Goal: Task Accomplishment & Management: Manage account settings

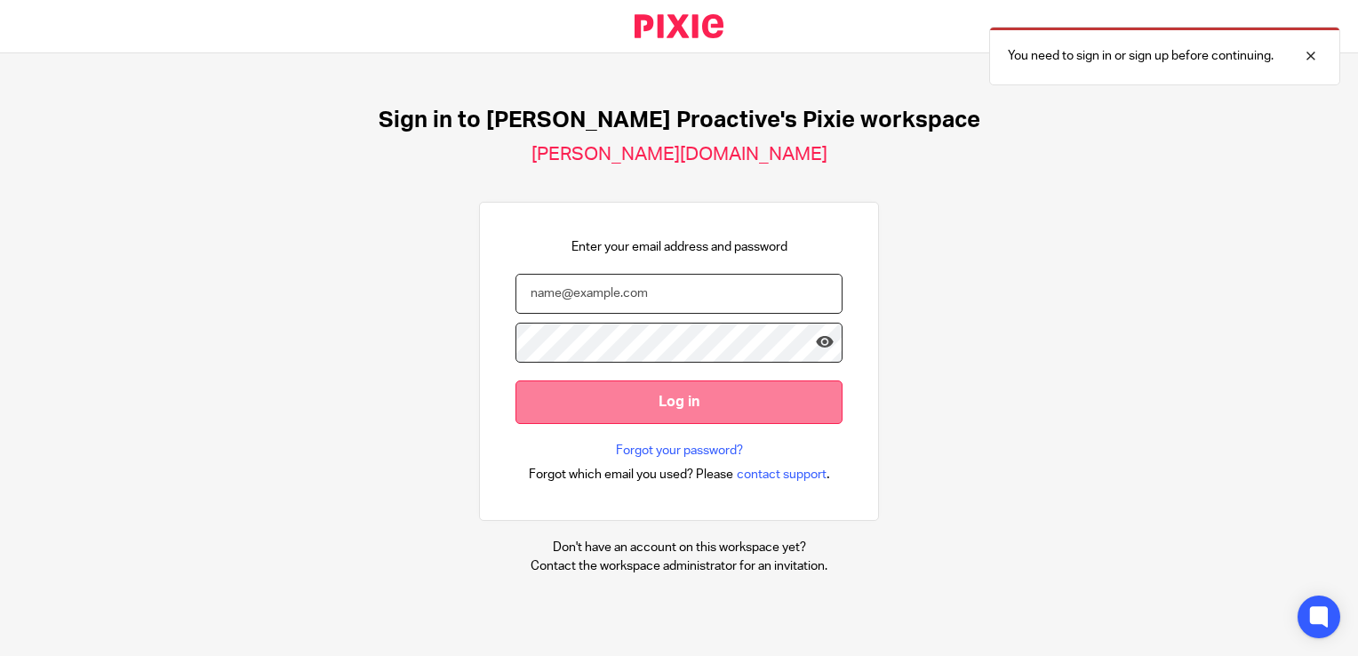
type input "[PERSON_NAME][EMAIL_ADDRESS][PERSON_NAME][DOMAIN_NAME]"
drag, startPoint x: 605, startPoint y: 404, endPoint x: 580, endPoint y: 154, distance: 251.1
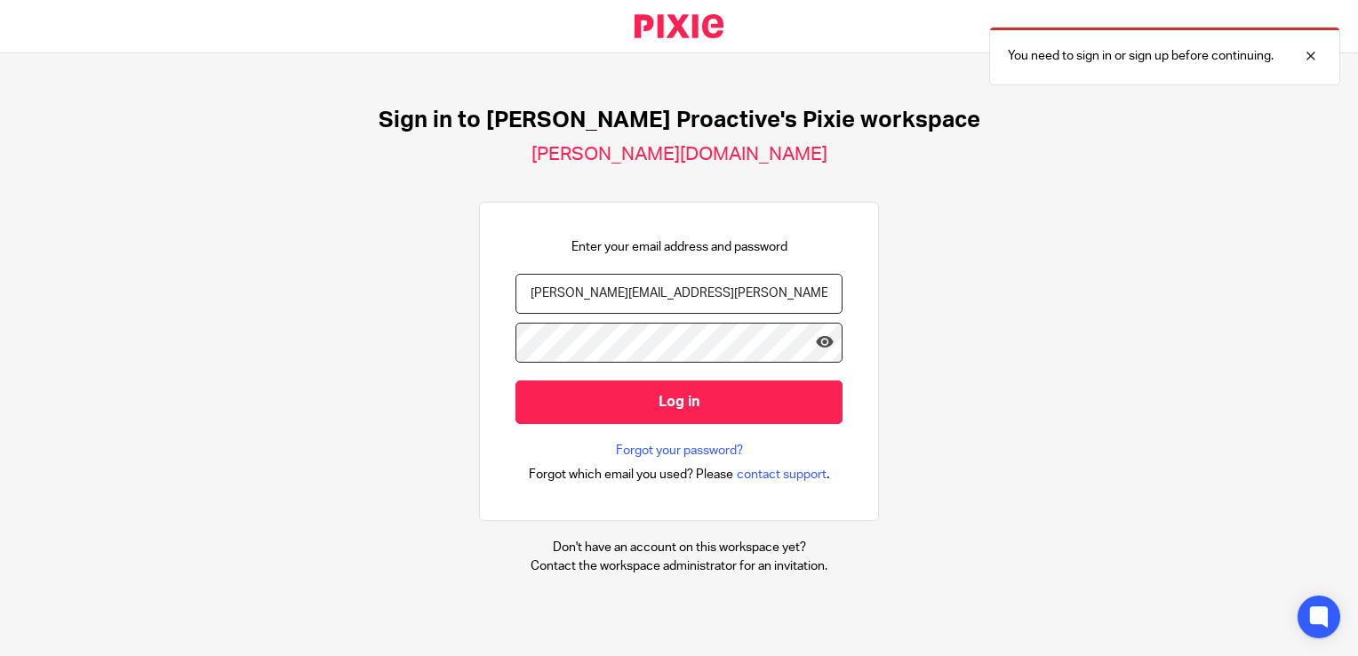
click at [605, 403] on input "Log in" at bounding box center [679, 403] width 327 height 44
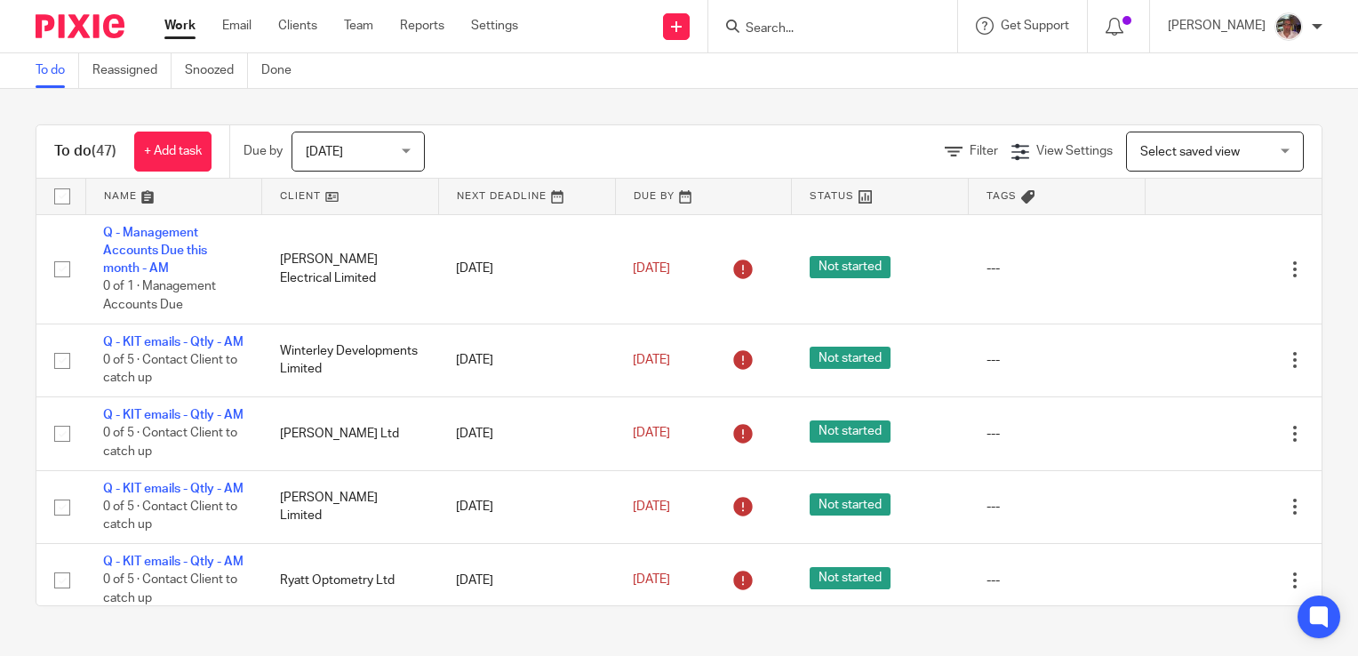
click at [405, 154] on div "[DATE] [DATE]" at bounding box center [358, 152] width 133 height 40
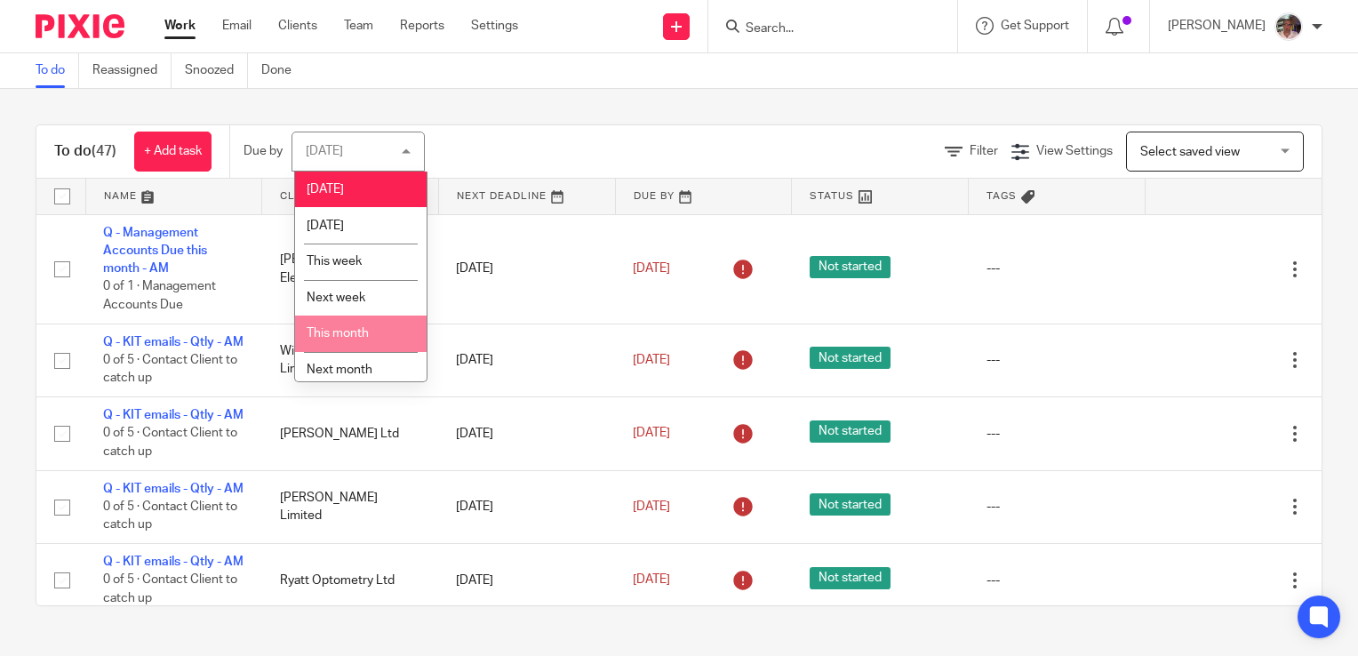
click at [327, 332] on span "This month" at bounding box center [338, 333] width 62 height 12
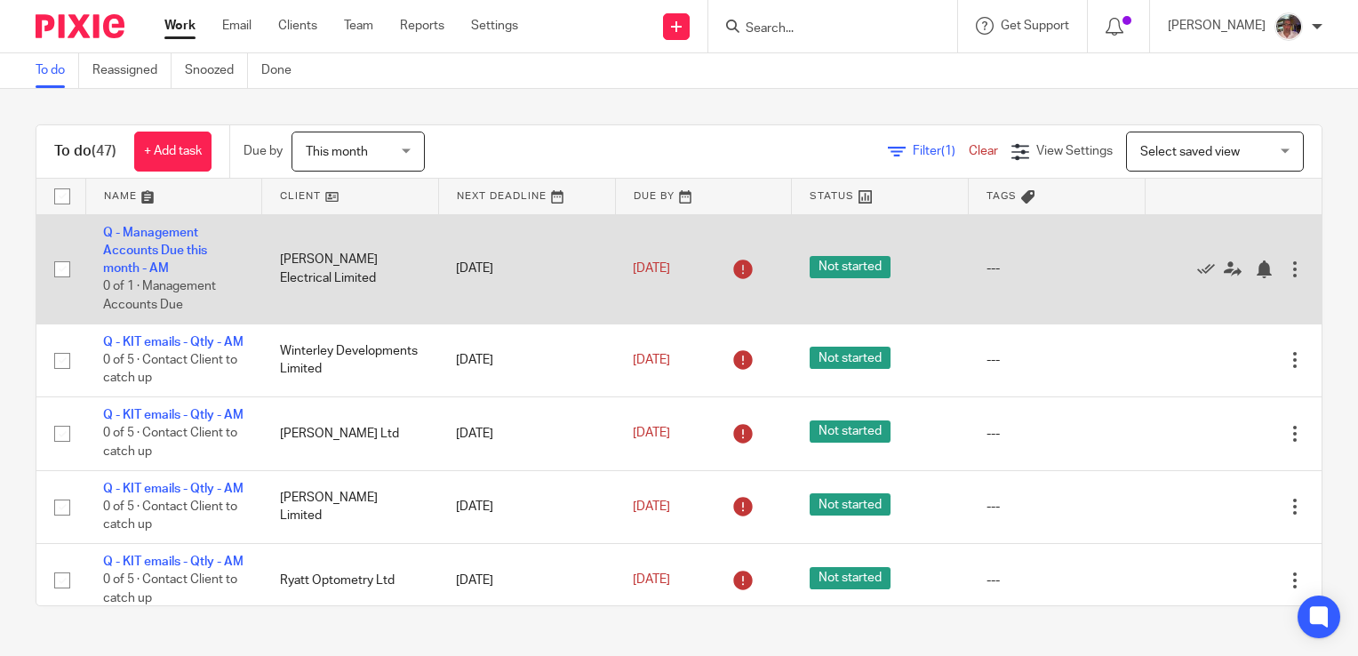
click at [57, 266] on input "checkbox" at bounding box center [62, 269] width 34 height 34
checkbox input "true"
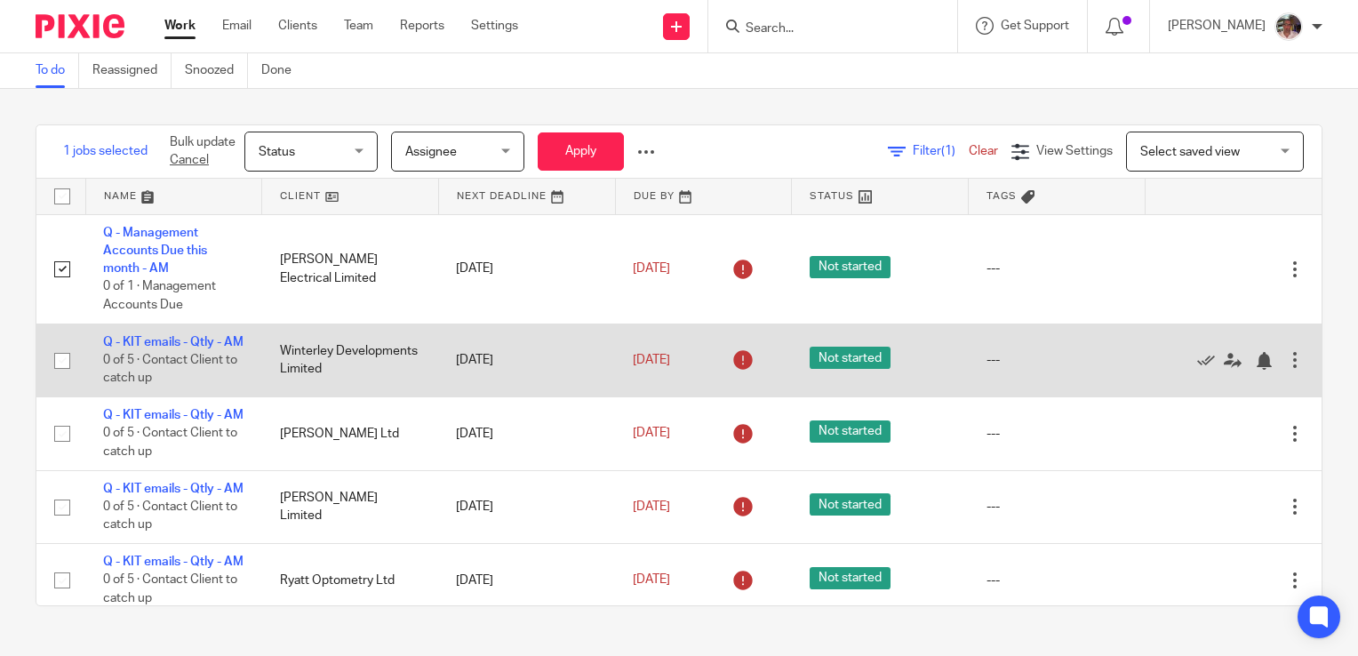
click at [64, 370] on input "checkbox" at bounding box center [62, 361] width 34 height 34
checkbox input "true"
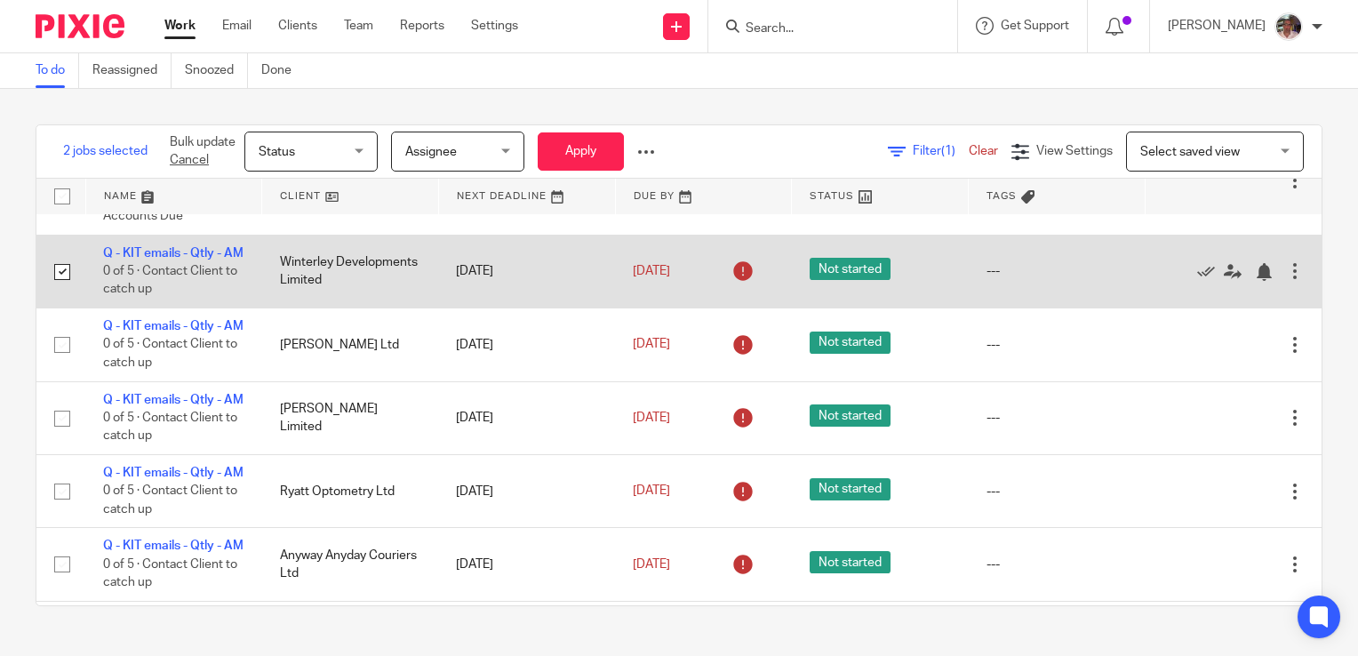
scroll to position [178, 0]
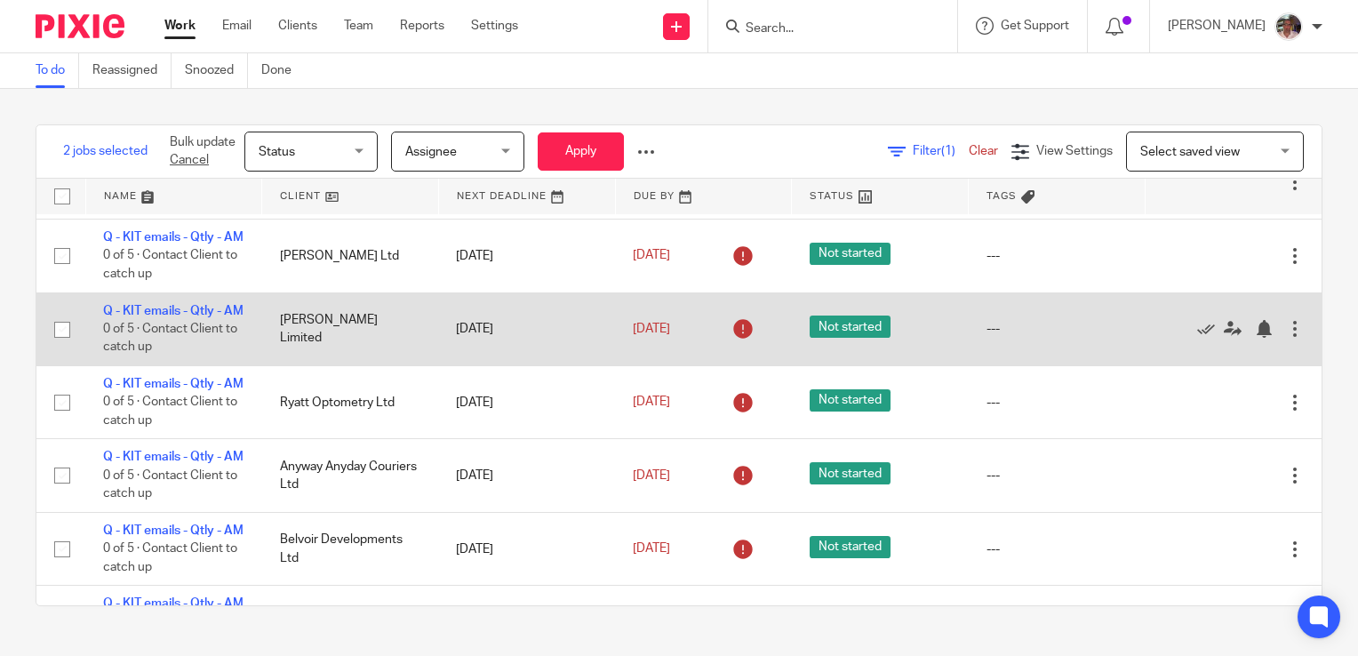
click at [57, 347] on input "checkbox" at bounding box center [62, 330] width 34 height 34
checkbox input "true"
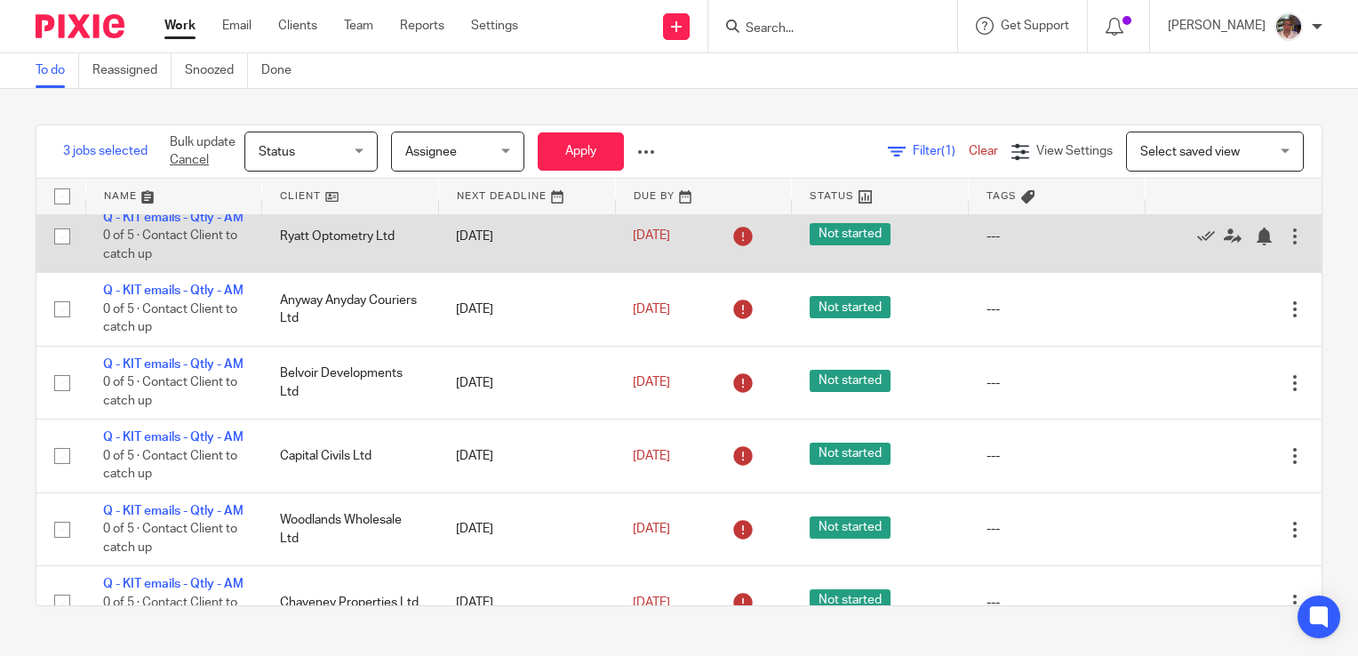
scroll to position [267, 0]
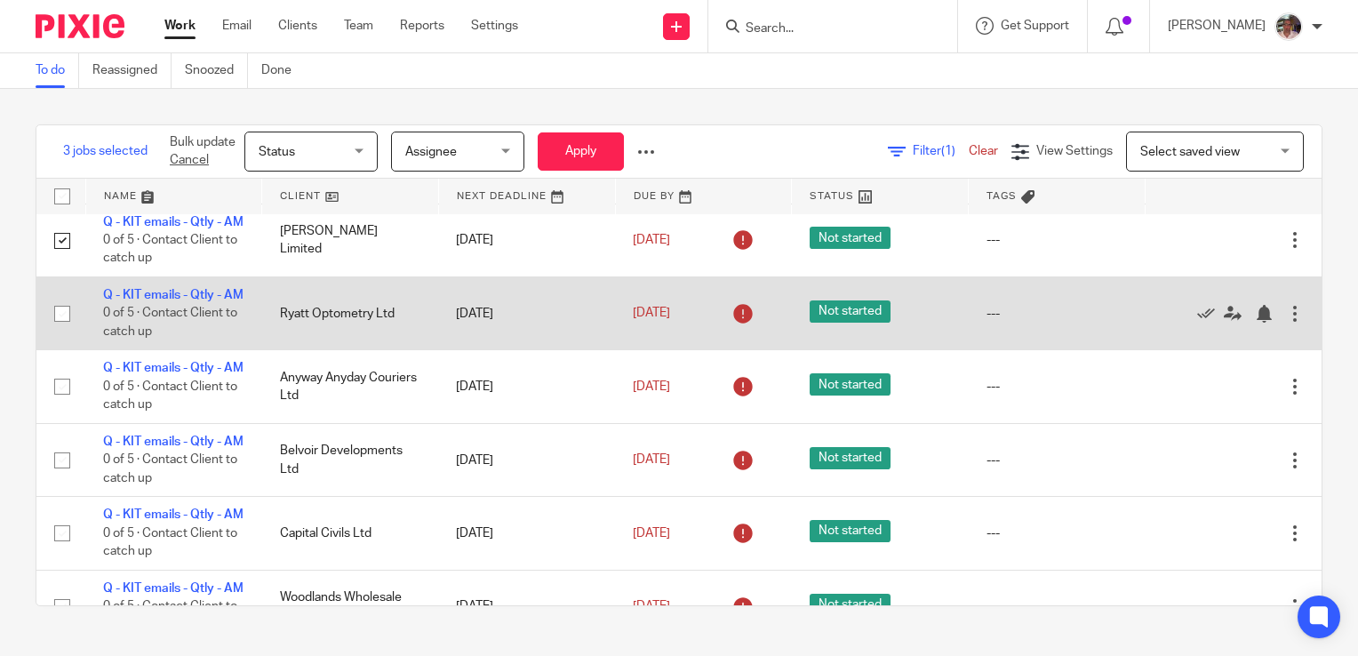
click at [55, 331] on input "checkbox" at bounding box center [62, 314] width 34 height 34
checkbox input "true"
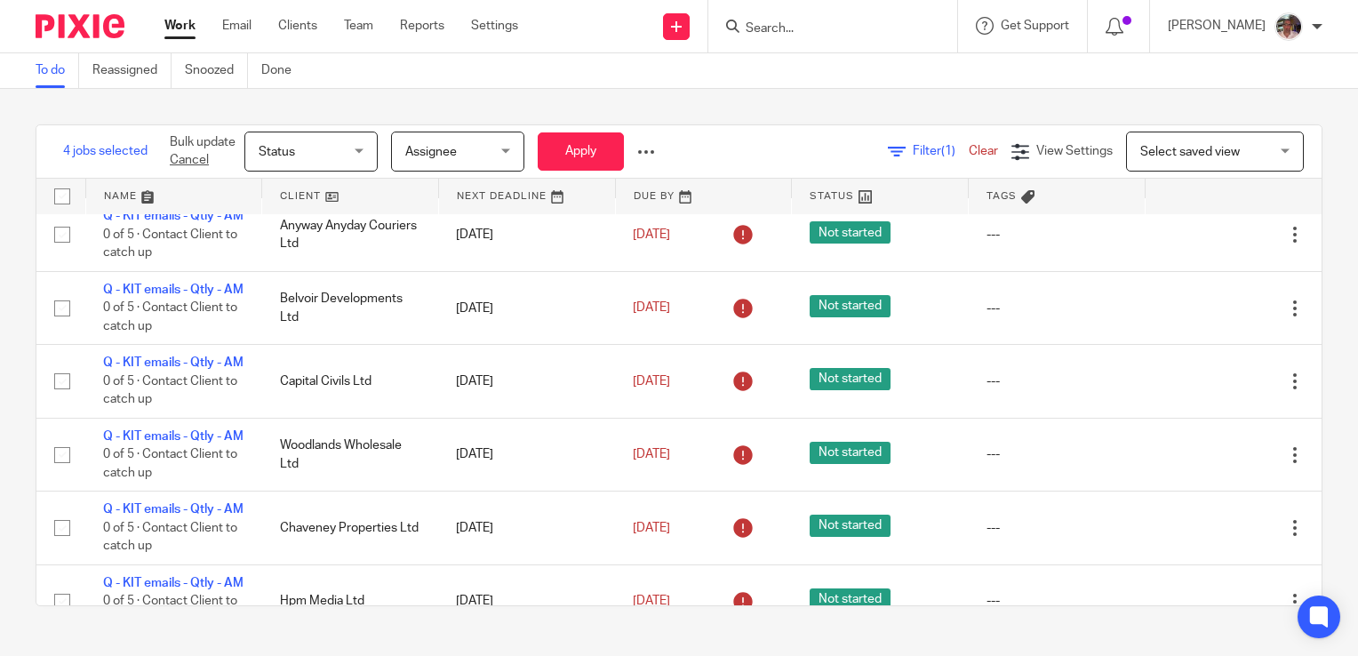
scroll to position [445, 0]
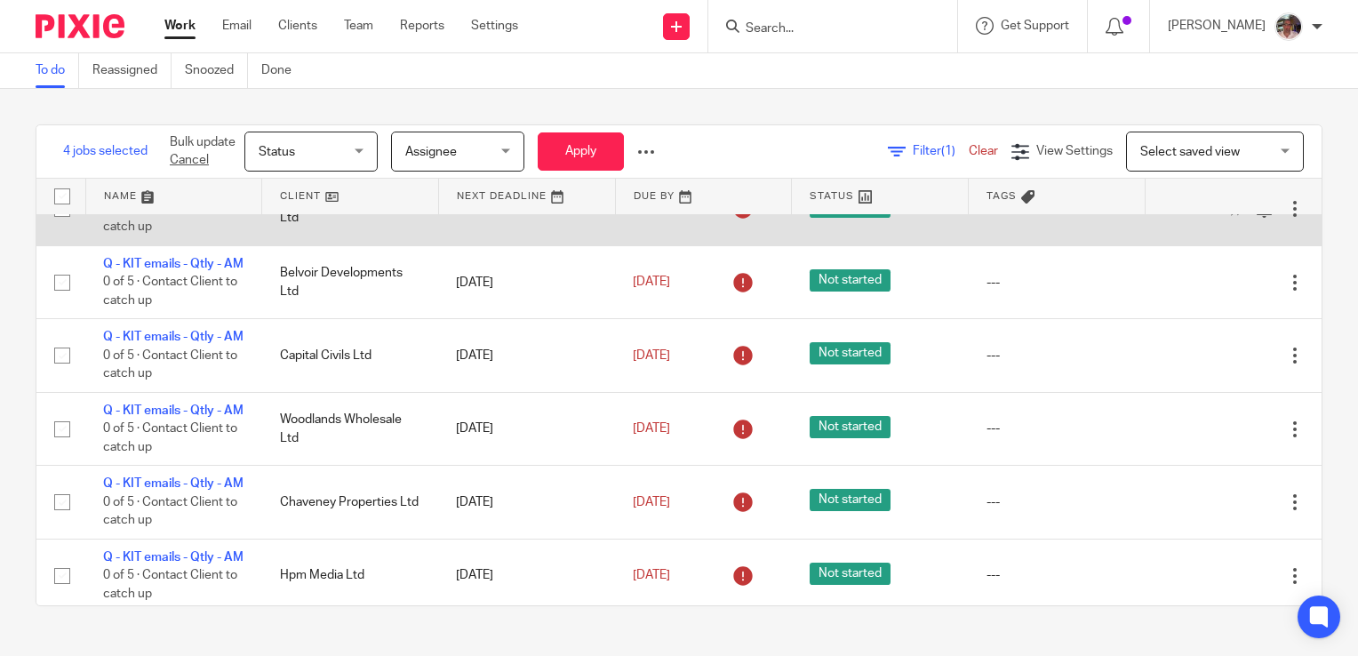
click at [56, 226] on input "checkbox" at bounding box center [62, 209] width 34 height 34
checkbox input "true"
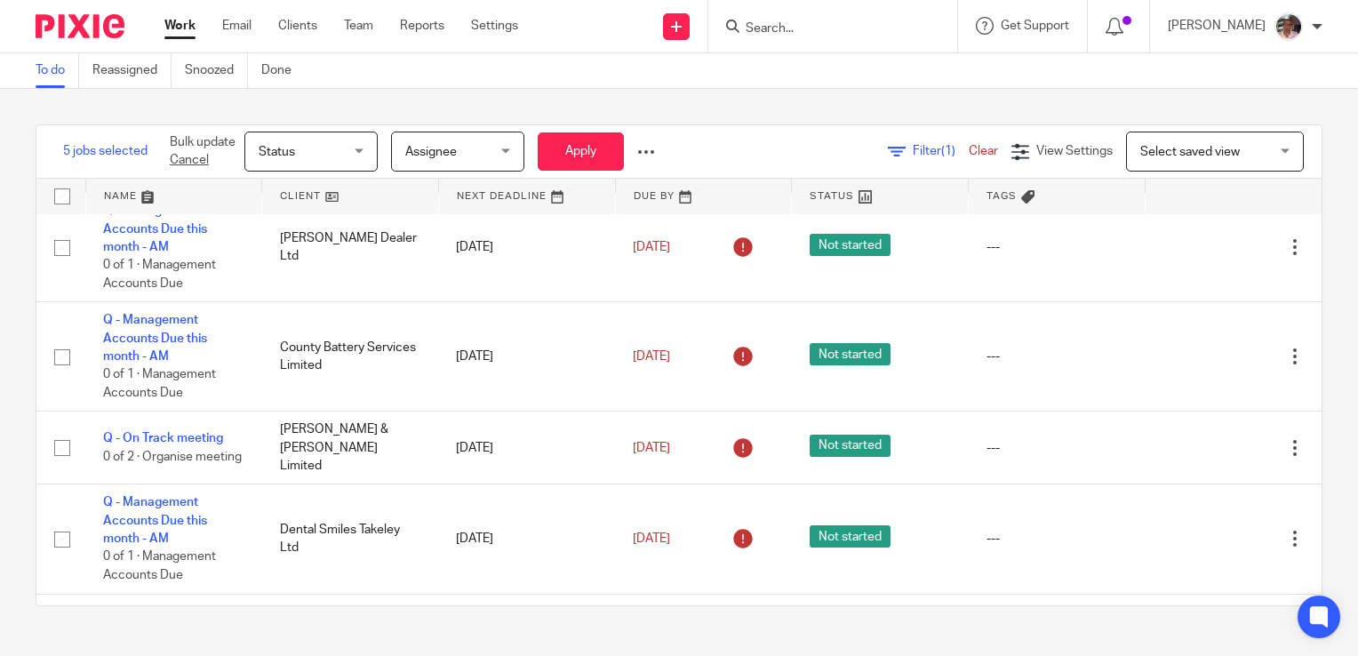
scroll to position [889, 0]
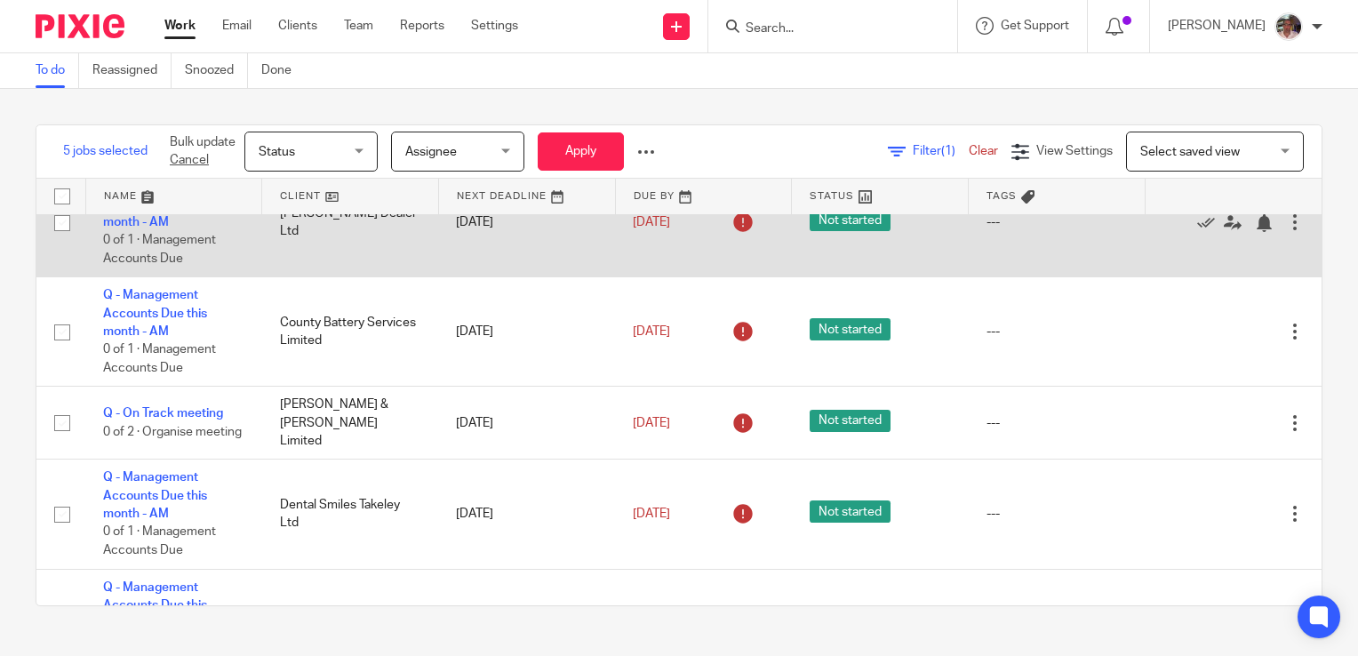
click at [61, 240] on input "checkbox" at bounding box center [62, 223] width 34 height 34
checkbox input "true"
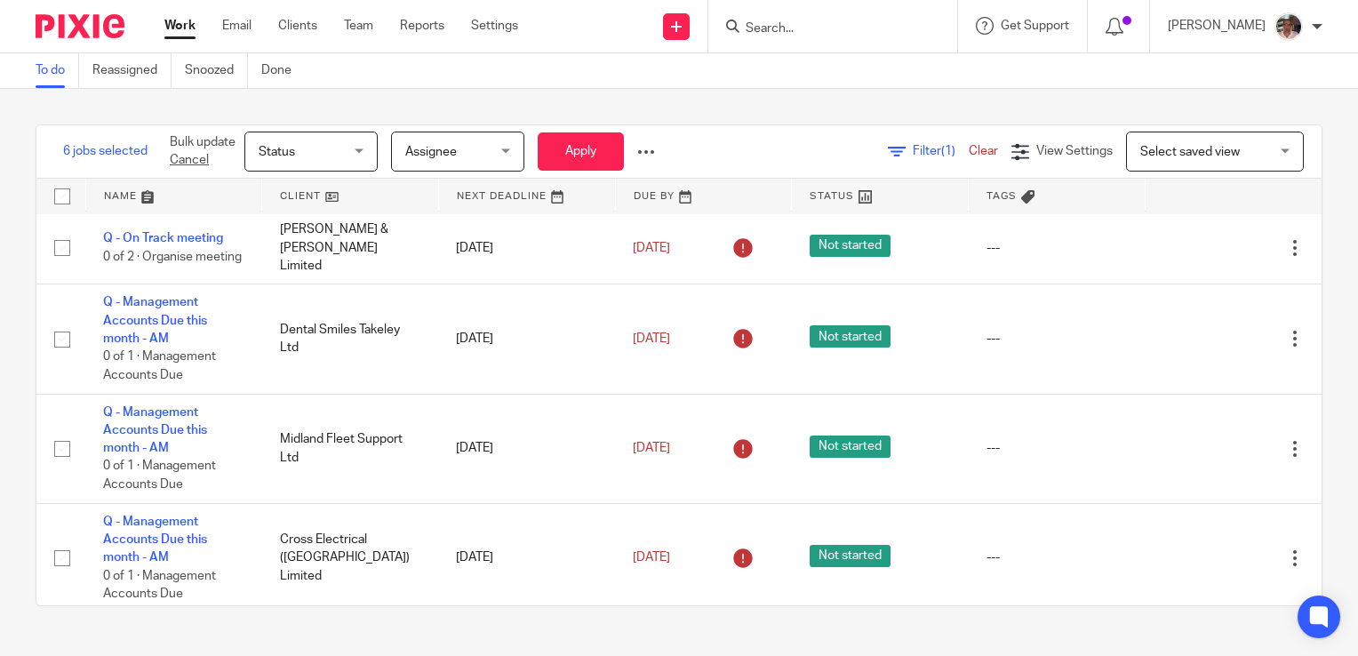
scroll to position [1067, 0]
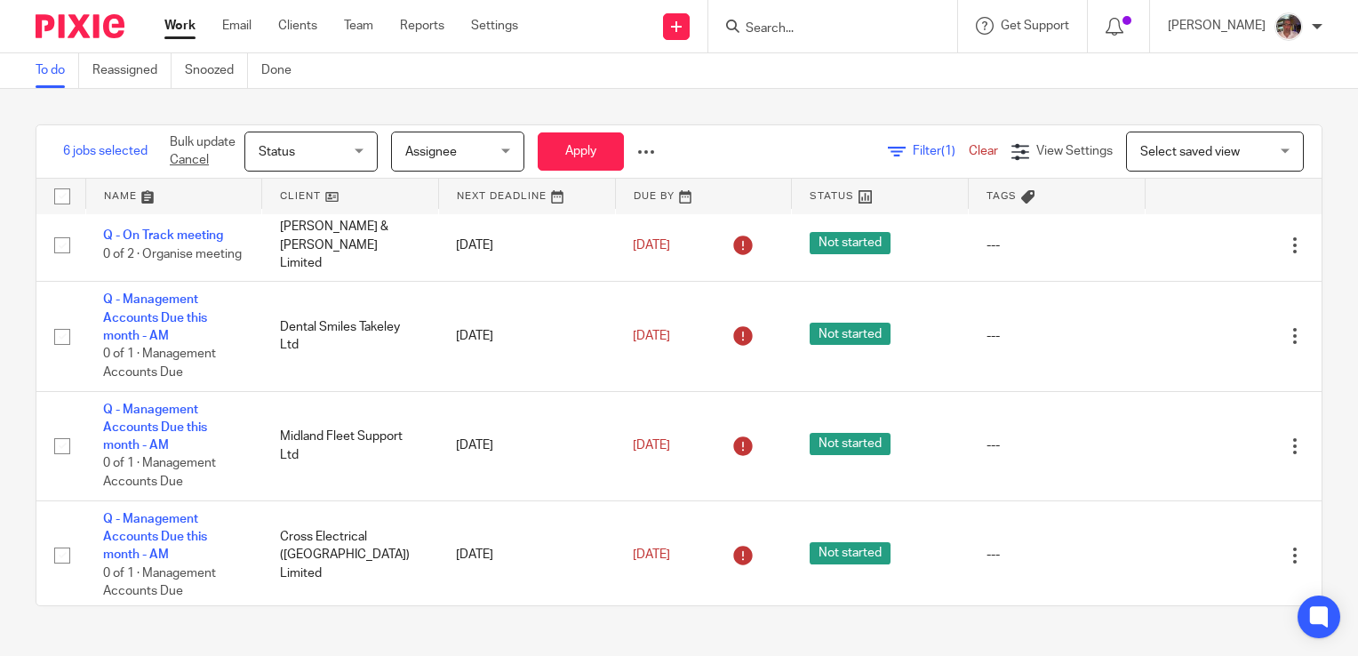
click at [56, 172] on input "checkbox" at bounding box center [62, 155] width 34 height 34
checkbox input "true"
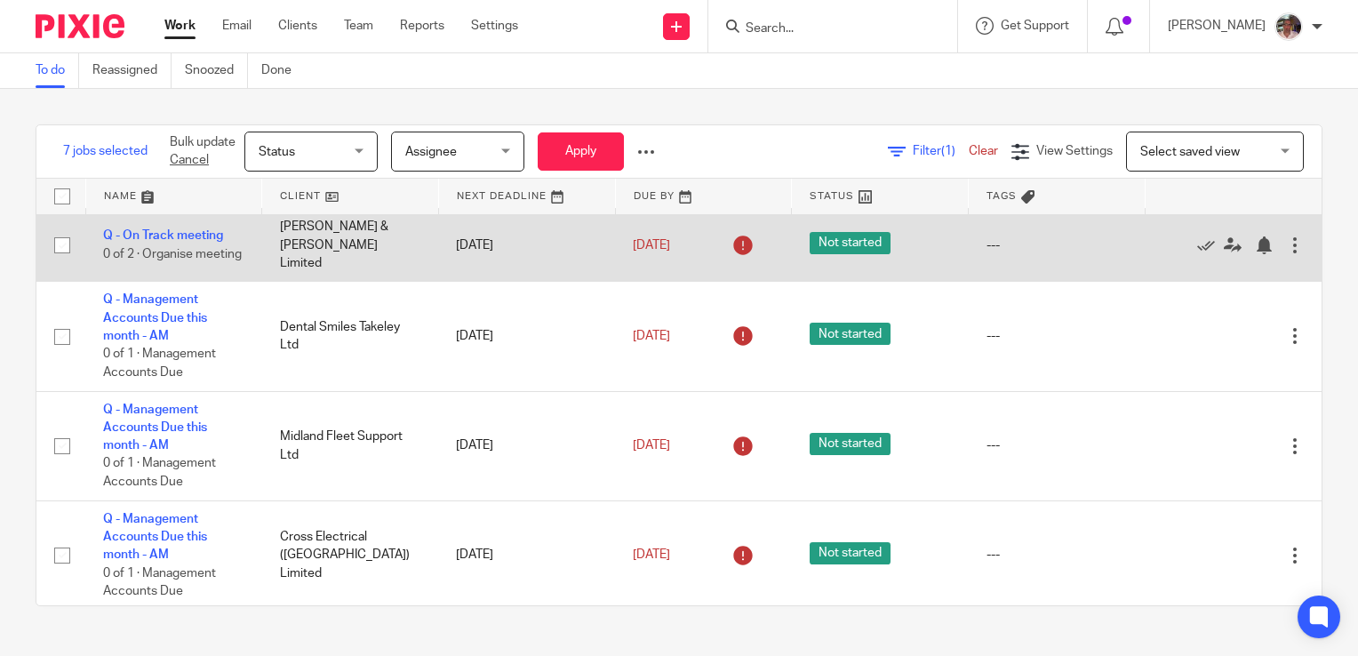
click at [59, 262] on input "checkbox" at bounding box center [62, 245] width 34 height 34
checkbox input "true"
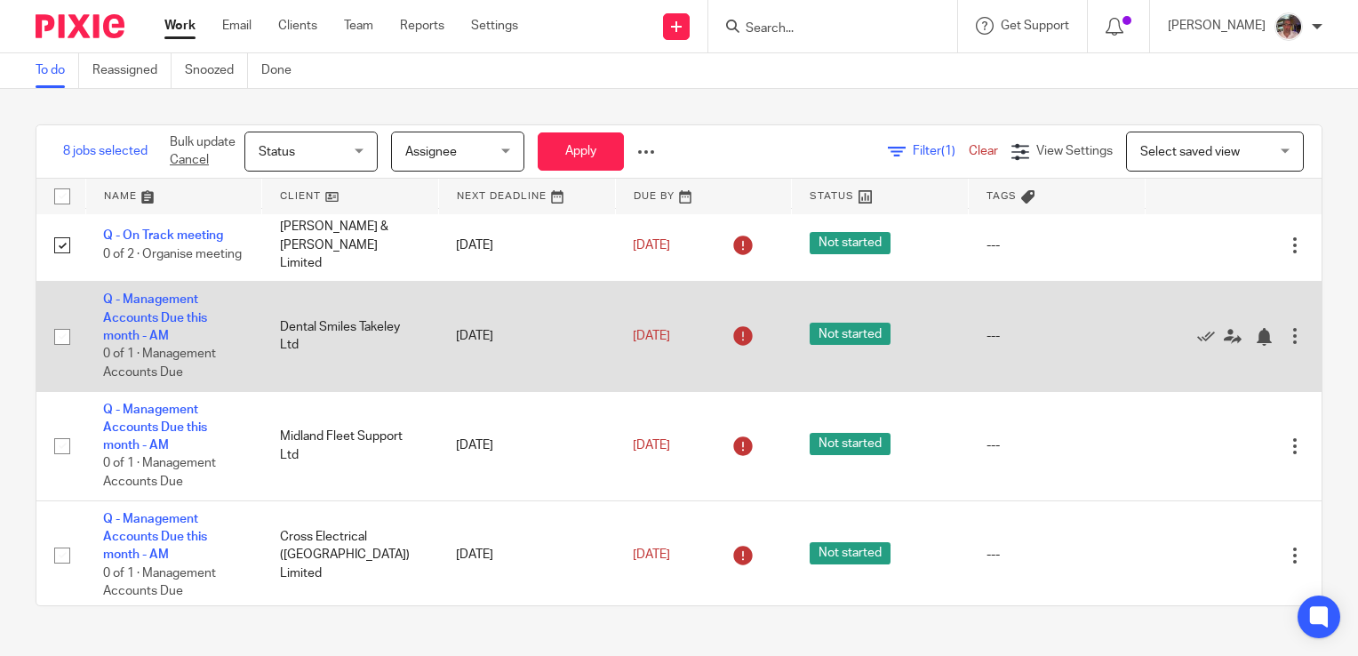
scroll to position [1245, 0]
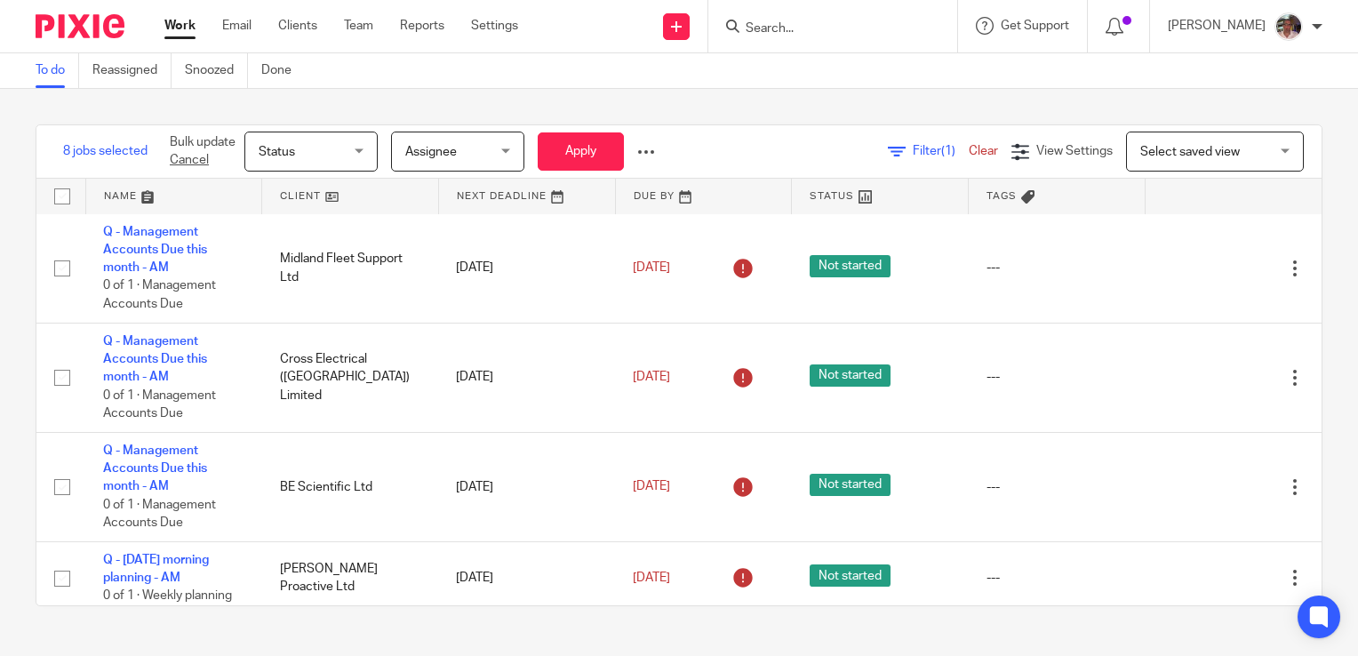
click at [59, 176] on input "checkbox" at bounding box center [62, 159] width 34 height 34
checkbox input "true"
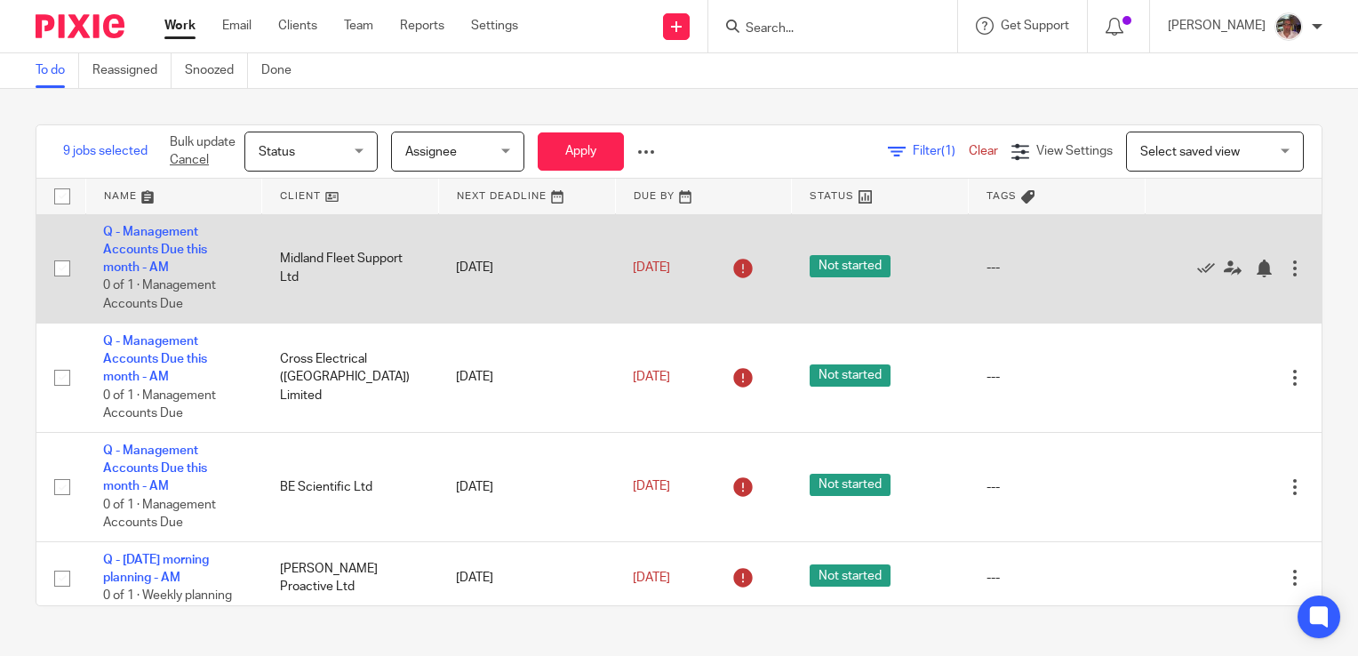
click at [58, 285] on input "checkbox" at bounding box center [62, 269] width 34 height 34
checkbox input "true"
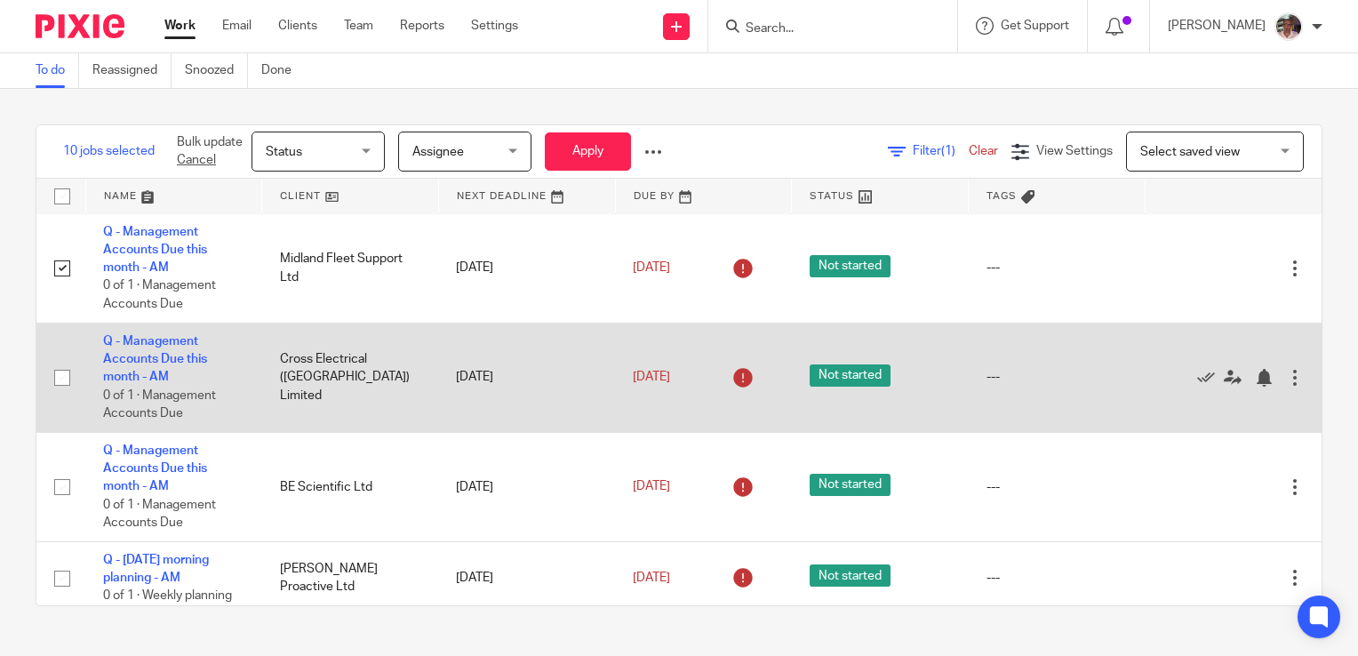
scroll to position [1334, 0]
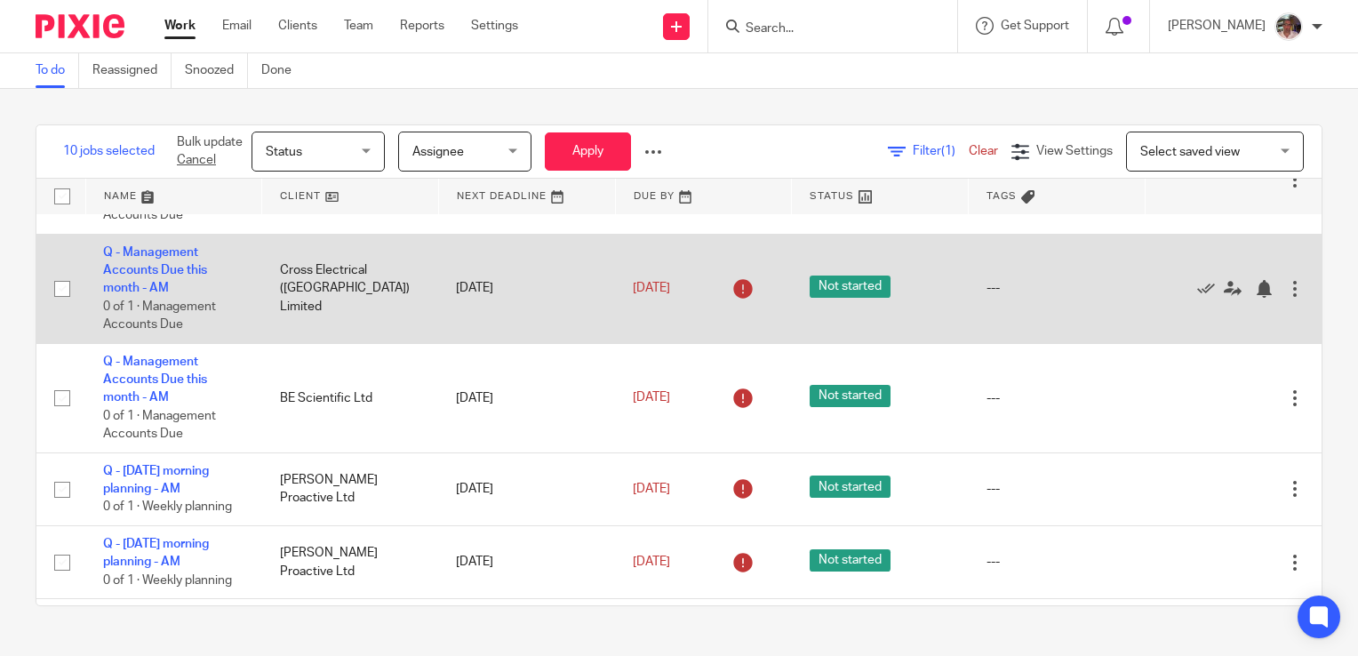
click at [60, 306] on input "checkbox" at bounding box center [62, 289] width 34 height 34
checkbox input "true"
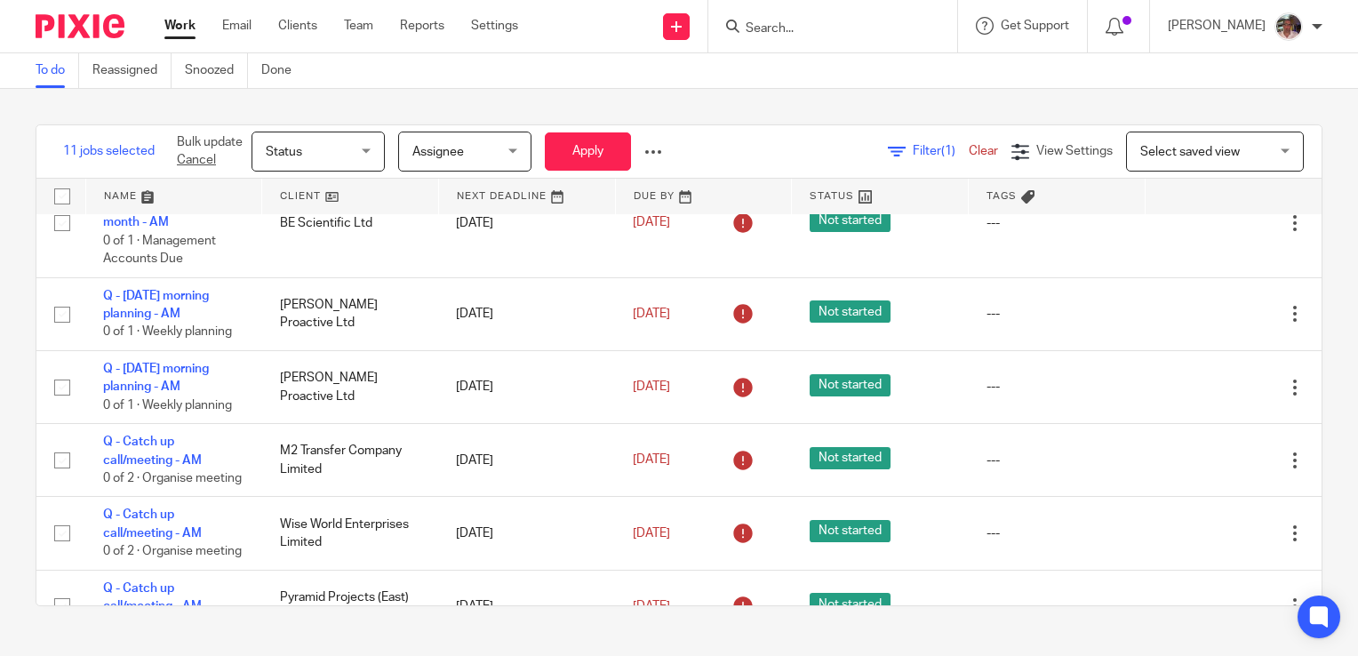
scroll to position [1511, 0]
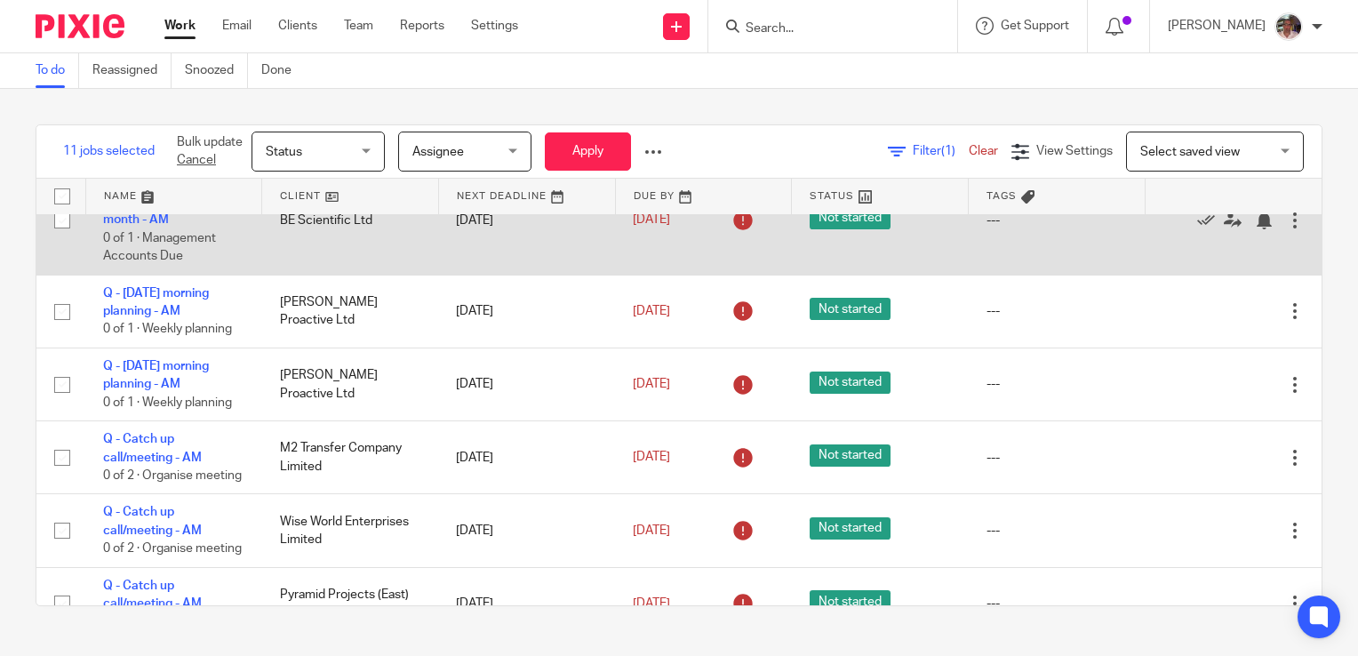
click at [67, 237] on input "checkbox" at bounding box center [62, 221] width 34 height 34
checkbox input "true"
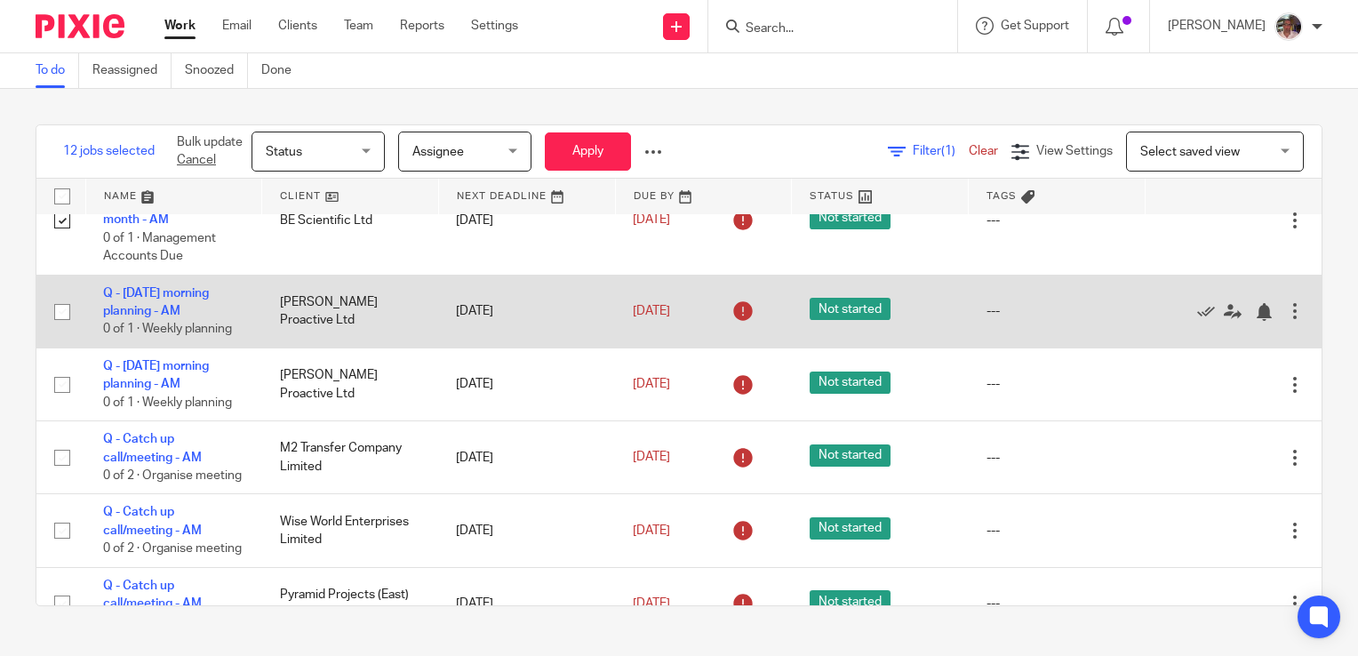
click at [53, 329] on input "checkbox" at bounding box center [62, 312] width 34 height 34
checkbox input "true"
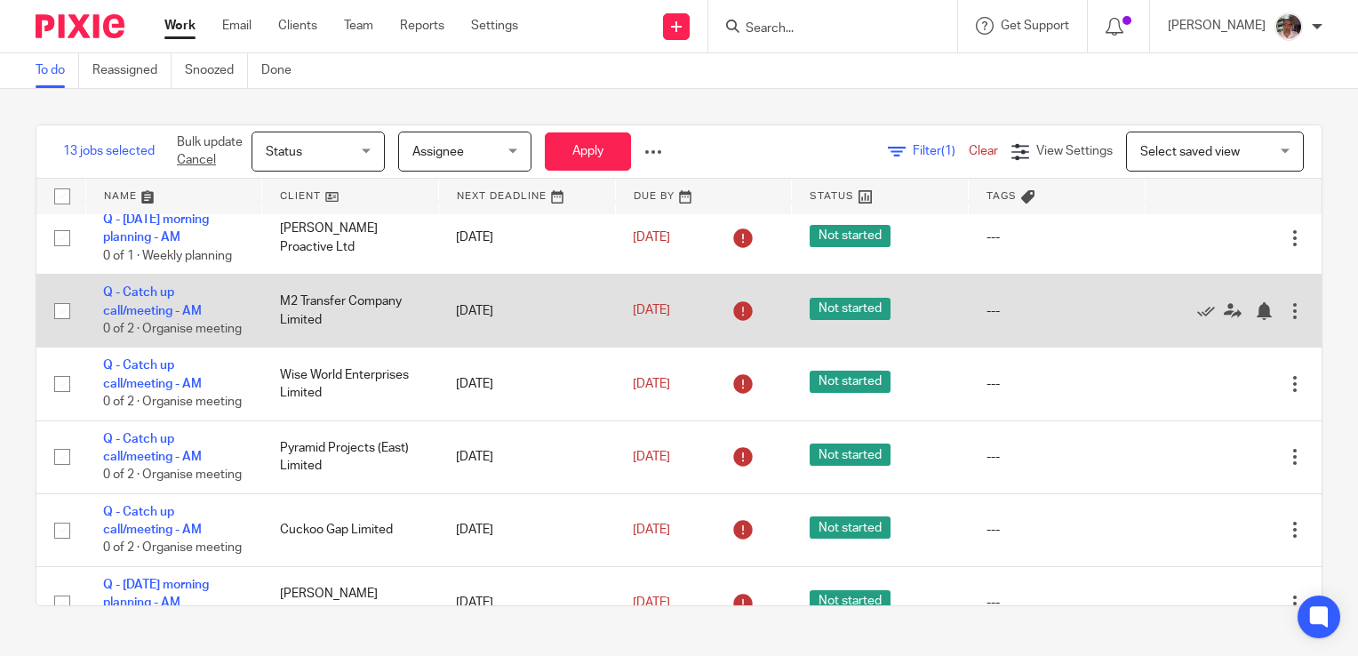
scroll to position [1689, 0]
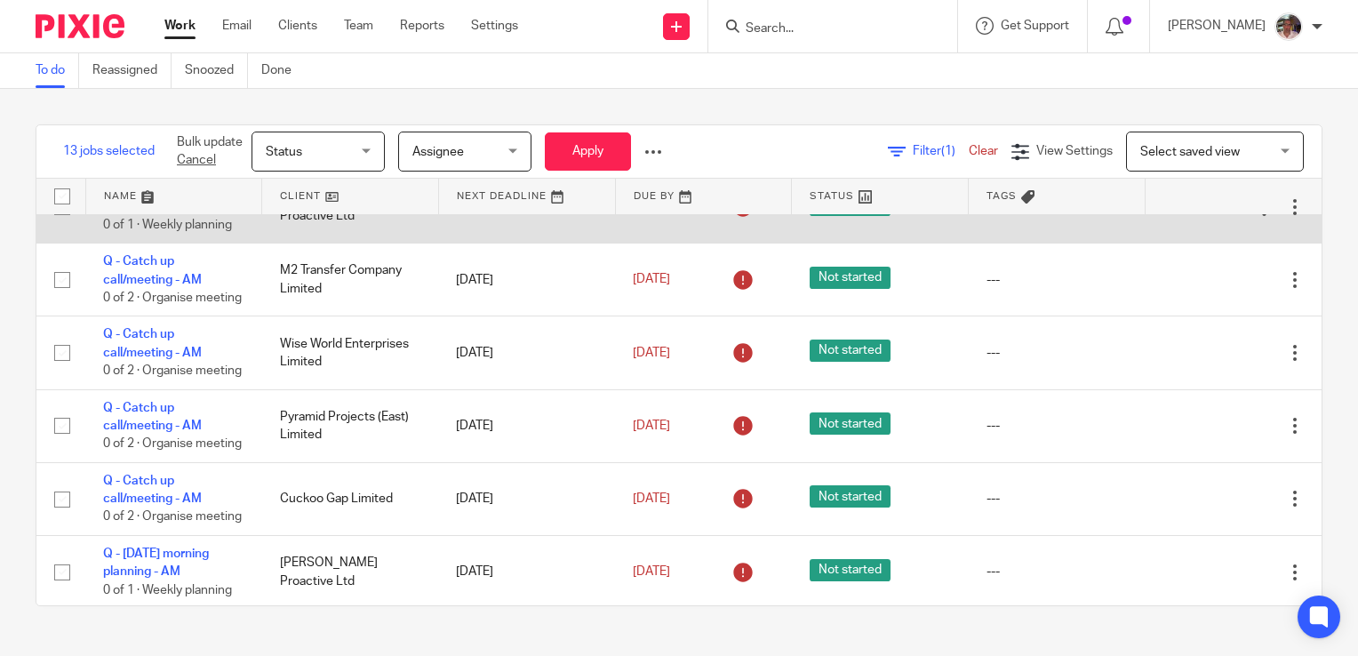
click at [60, 224] on input "checkbox" at bounding box center [62, 207] width 34 height 34
checkbox input "true"
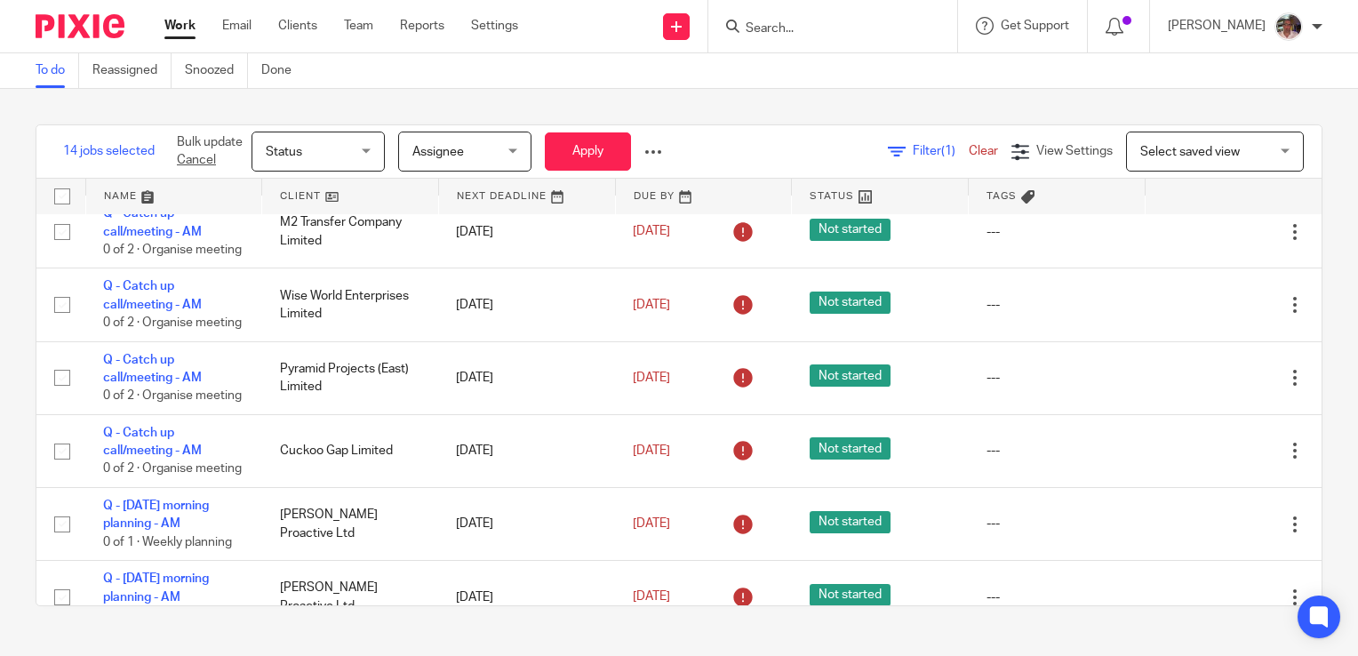
scroll to position [1778, 0]
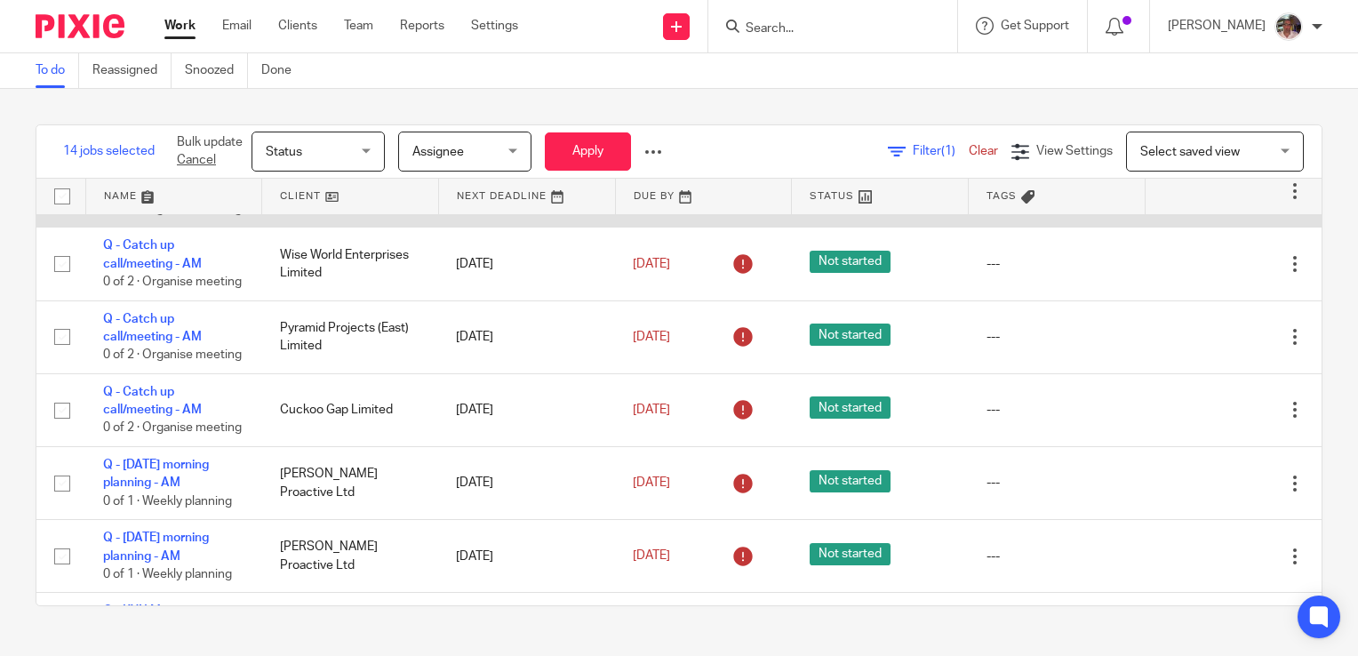
click at [63, 208] on input "checkbox" at bounding box center [62, 191] width 34 height 34
checkbox input "true"
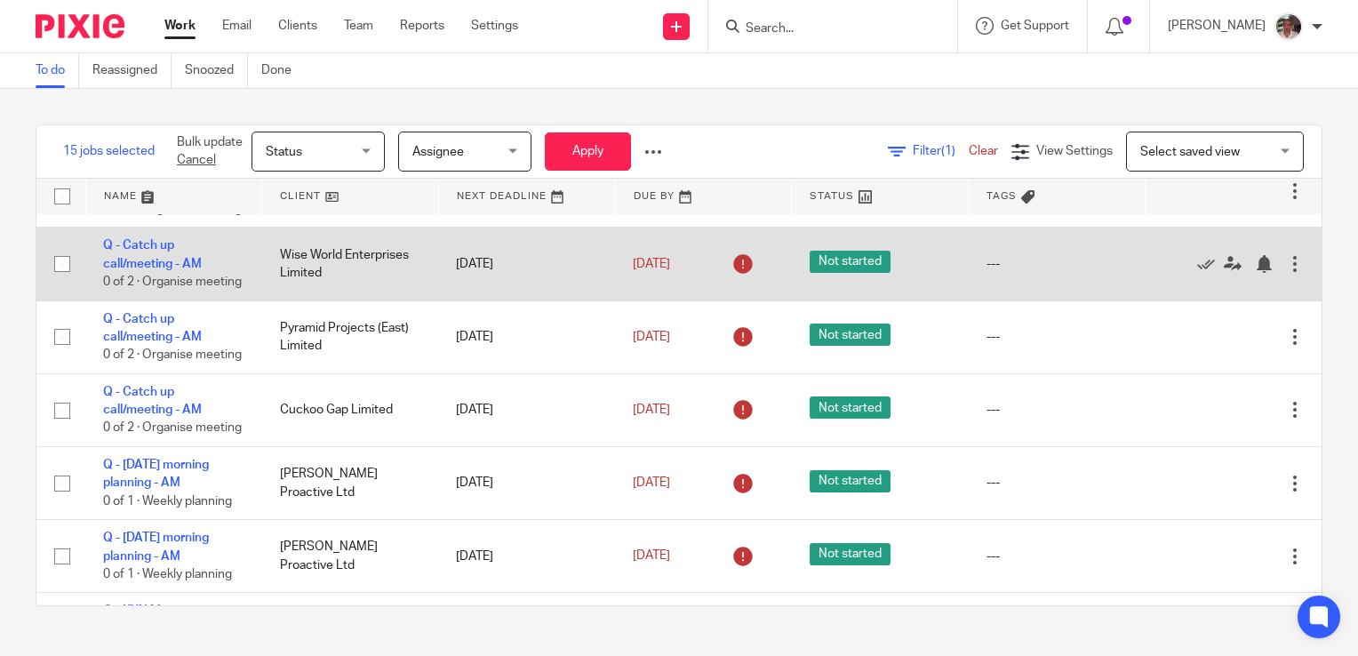
click at [63, 281] on input "checkbox" at bounding box center [62, 264] width 34 height 34
checkbox input "true"
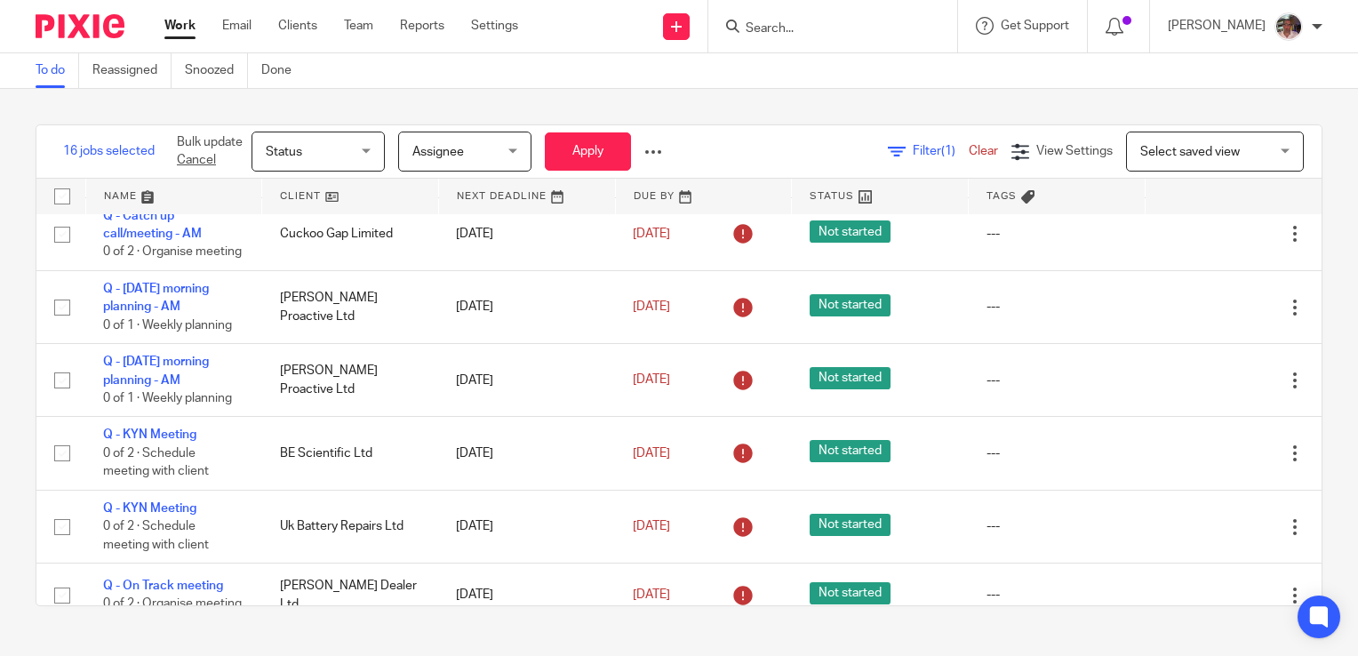
scroll to position [1956, 0]
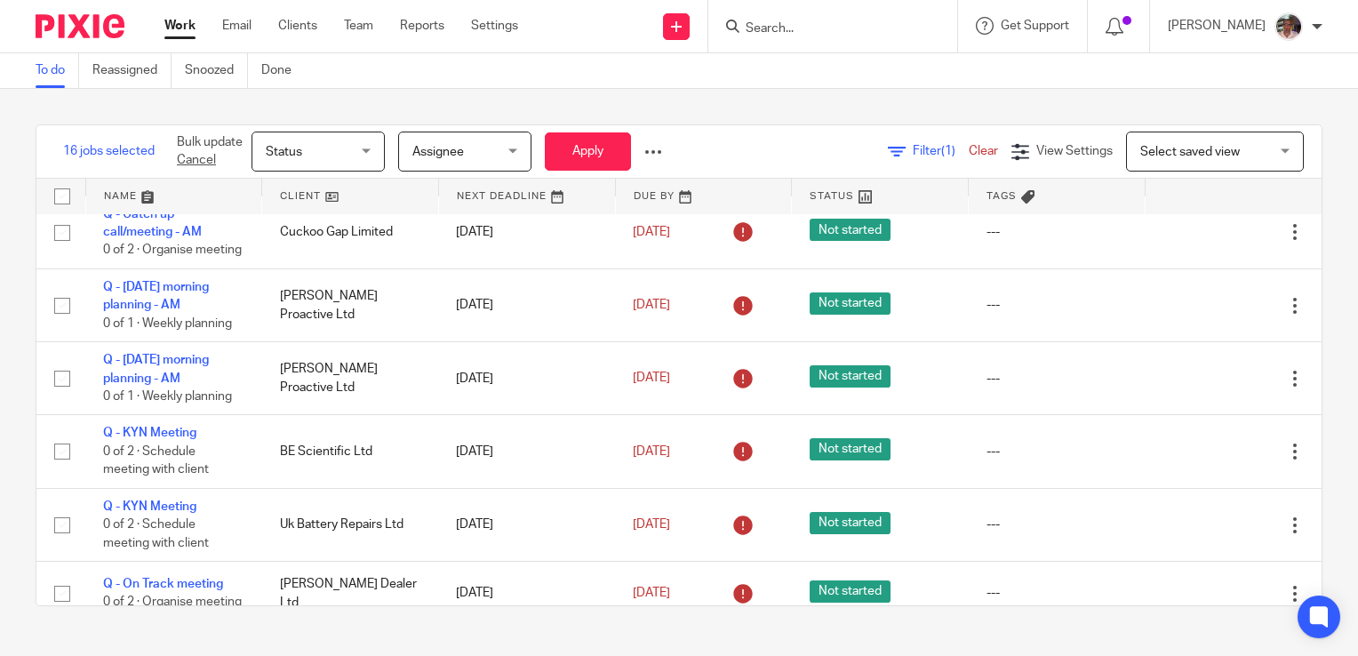
click at [59, 176] on input "checkbox" at bounding box center [62, 159] width 34 height 34
checkbox input "true"
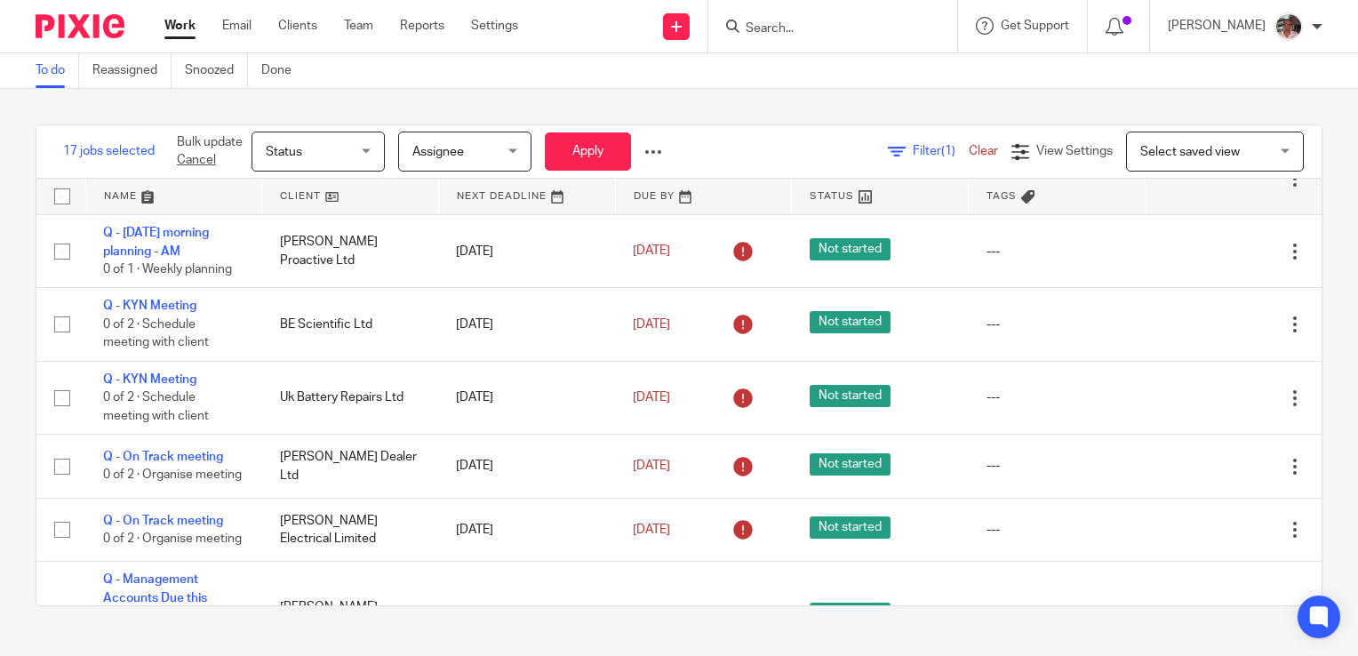
scroll to position [2134, 0]
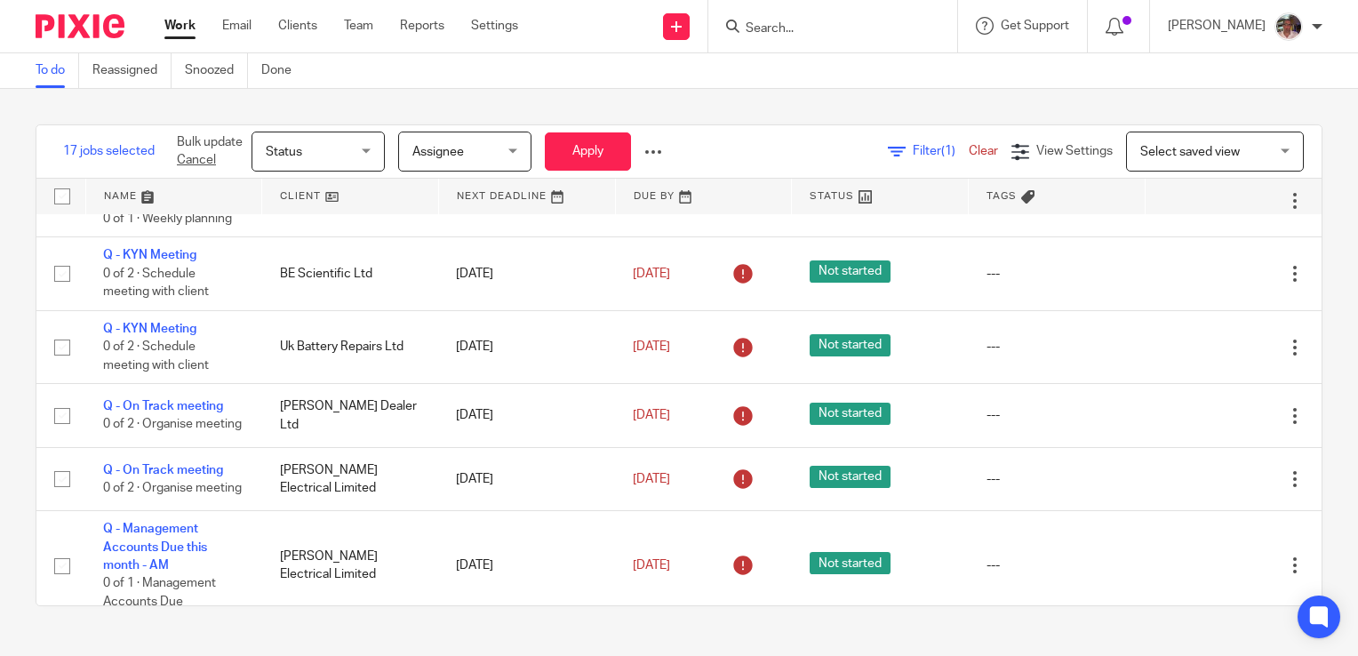
click at [64, 72] on input "checkbox" at bounding box center [62, 55] width 34 height 34
checkbox input "true"
click at [63, 145] on input "checkbox" at bounding box center [62, 128] width 34 height 34
checkbox input "true"
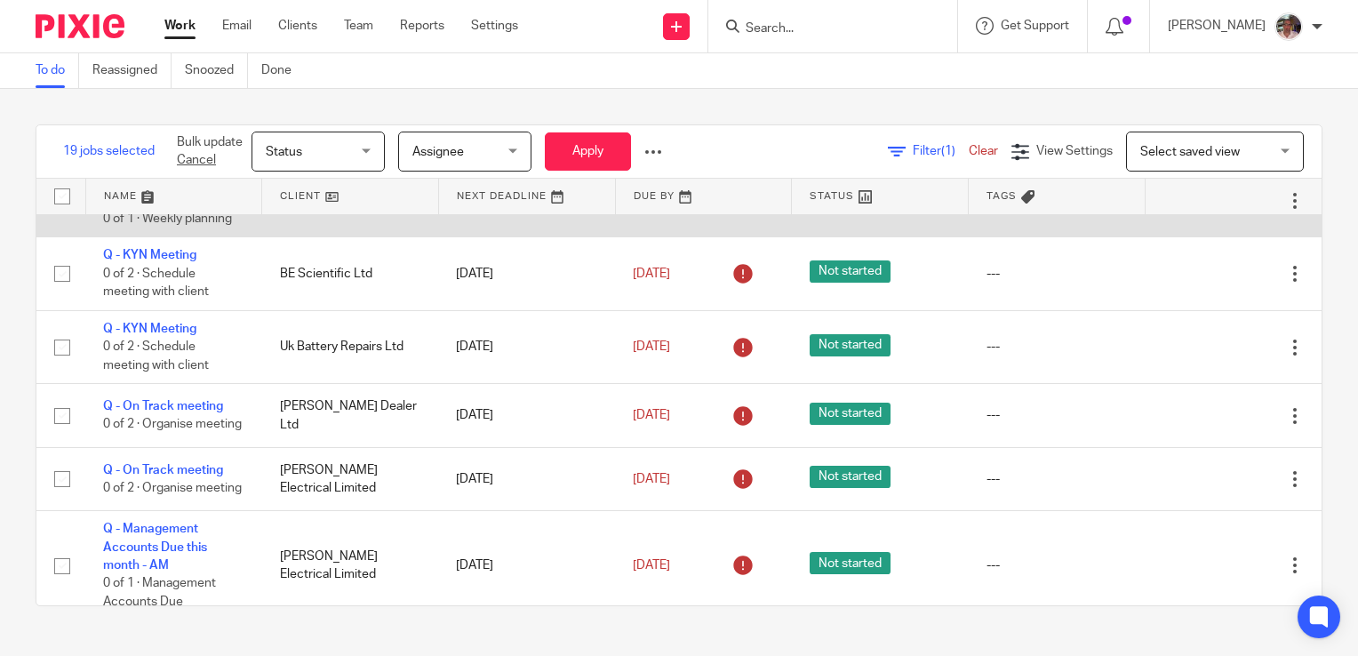
click at [51, 218] on input "checkbox" at bounding box center [62, 201] width 34 height 34
checkbox input "true"
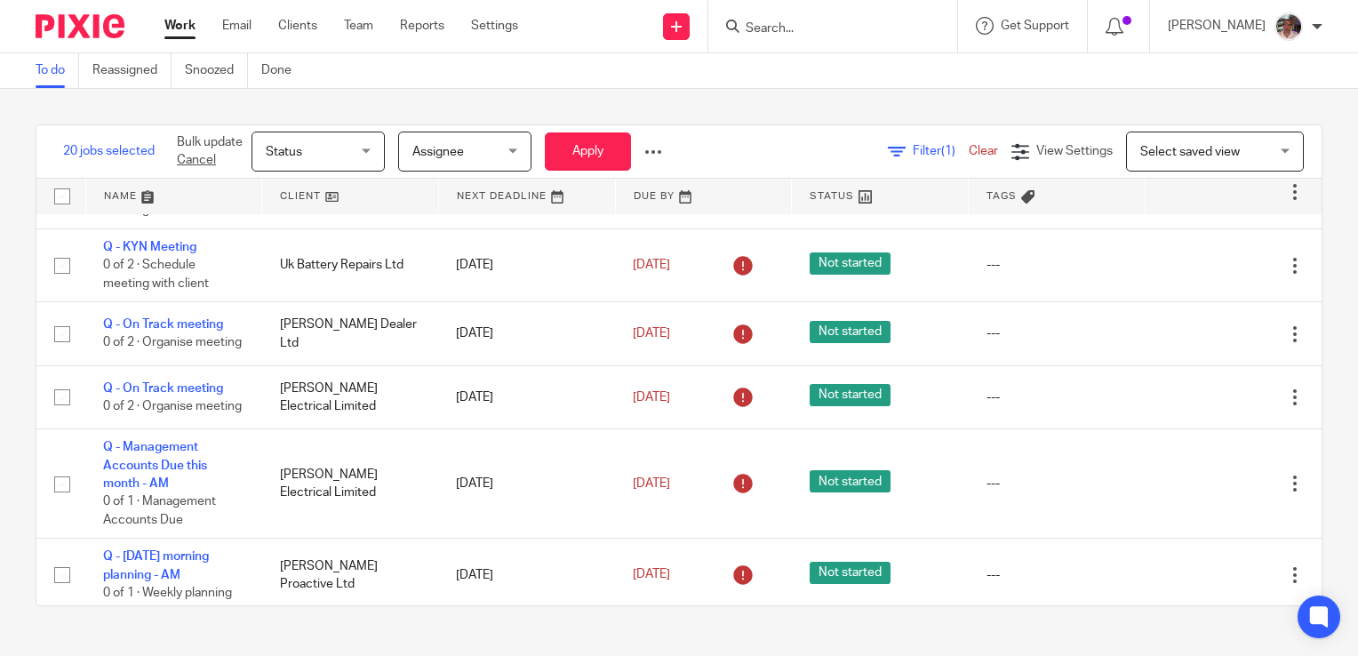
scroll to position [2311, 0]
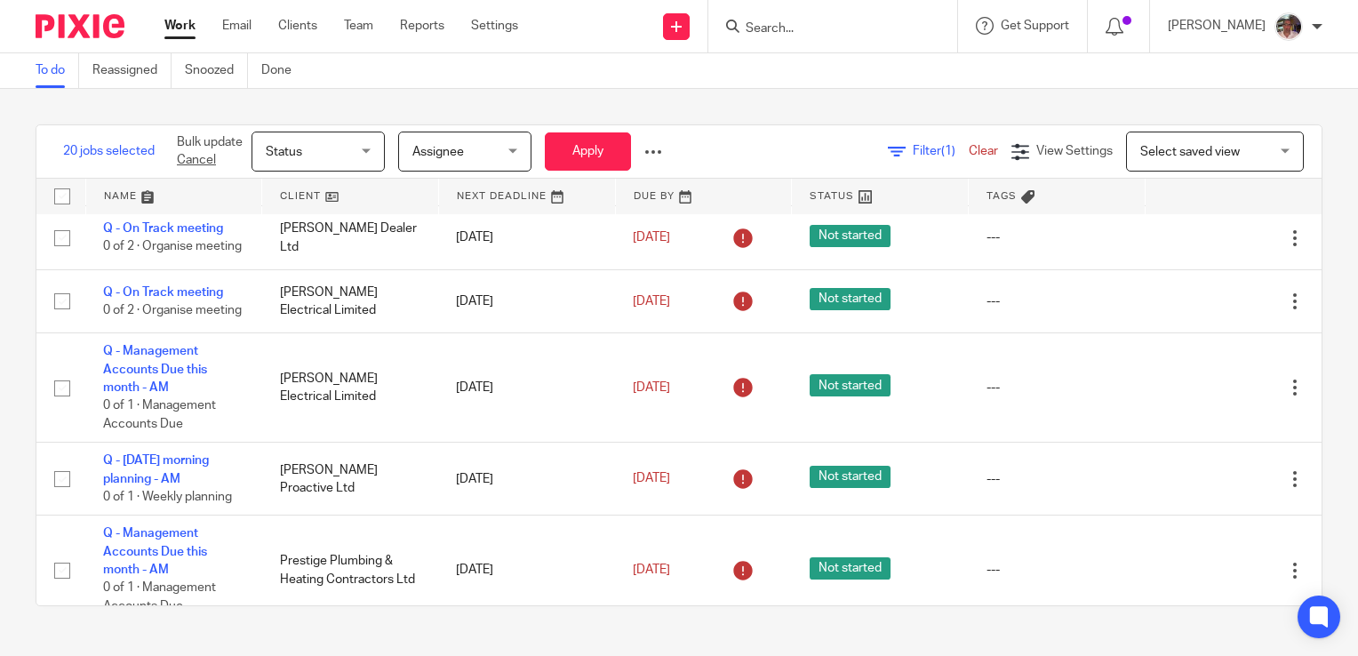
click at [53, 113] on input "checkbox" at bounding box center [62, 96] width 34 height 34
checkbox input "true"
click at [63, 187] on input "checkbox" at bounding box center [62, 170] width 34 height 34
checkbox input "true"
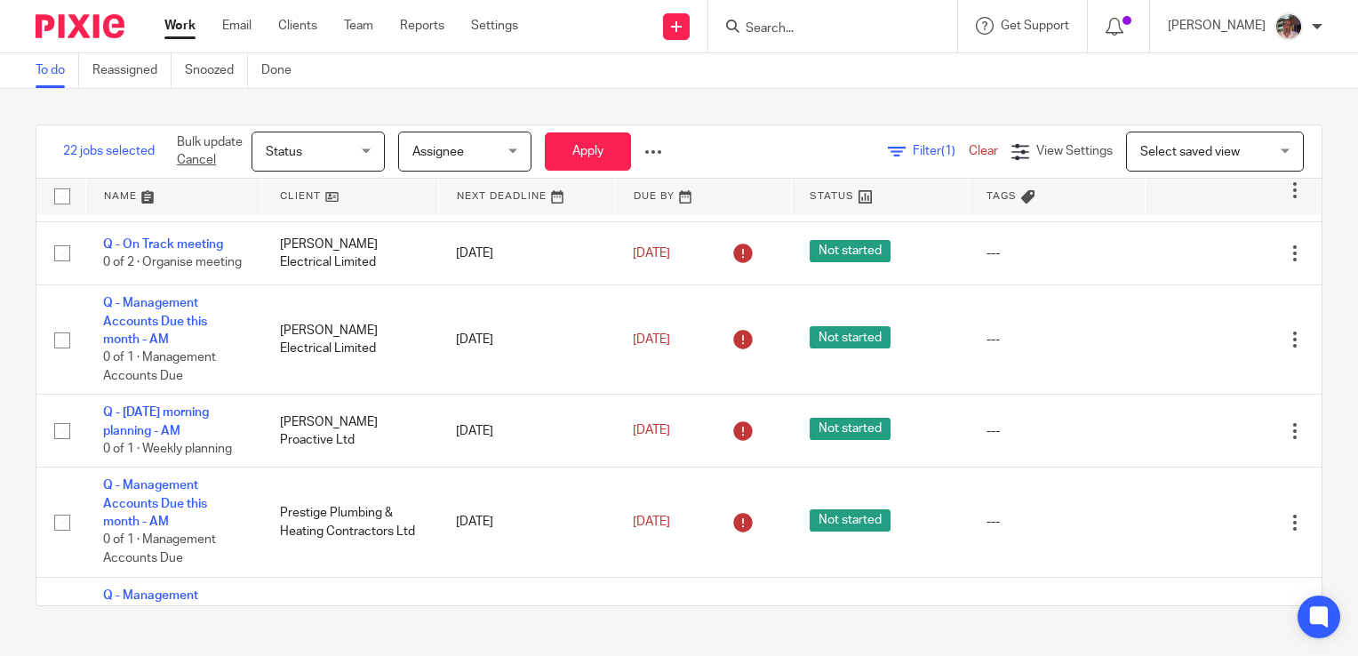
scroll to position [2400, 0]
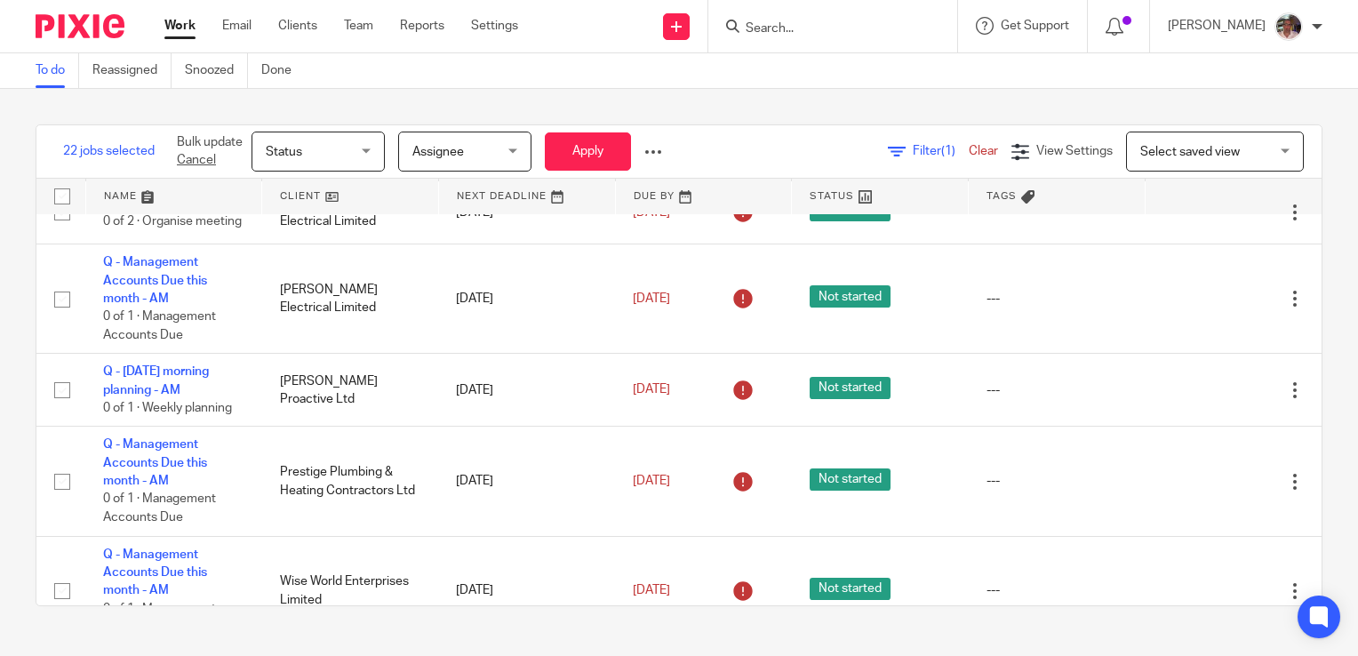
click at [62, 166] on input "checkbox" at bounding box center [62, 149] width 34 height 34
checkbox input "true"
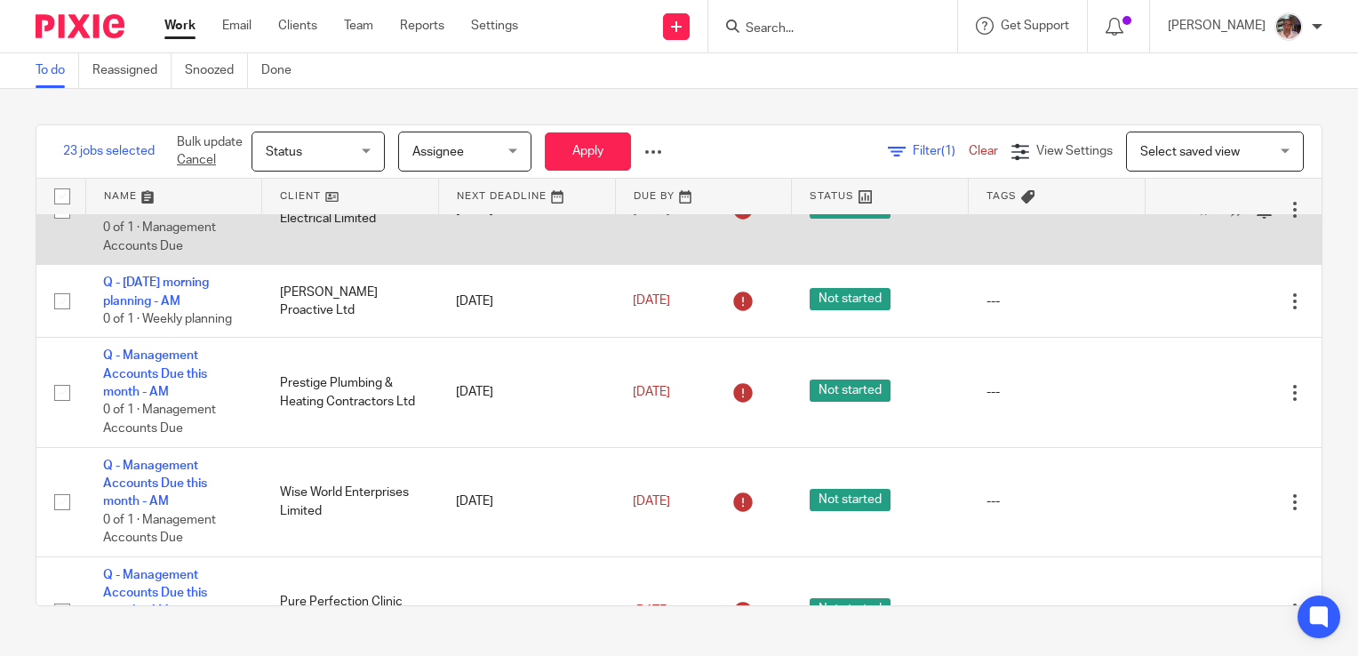
click at [60, 228] on input "checkbox" at bounding box center [62, 211] width 34 height 34
checkbox input "true"
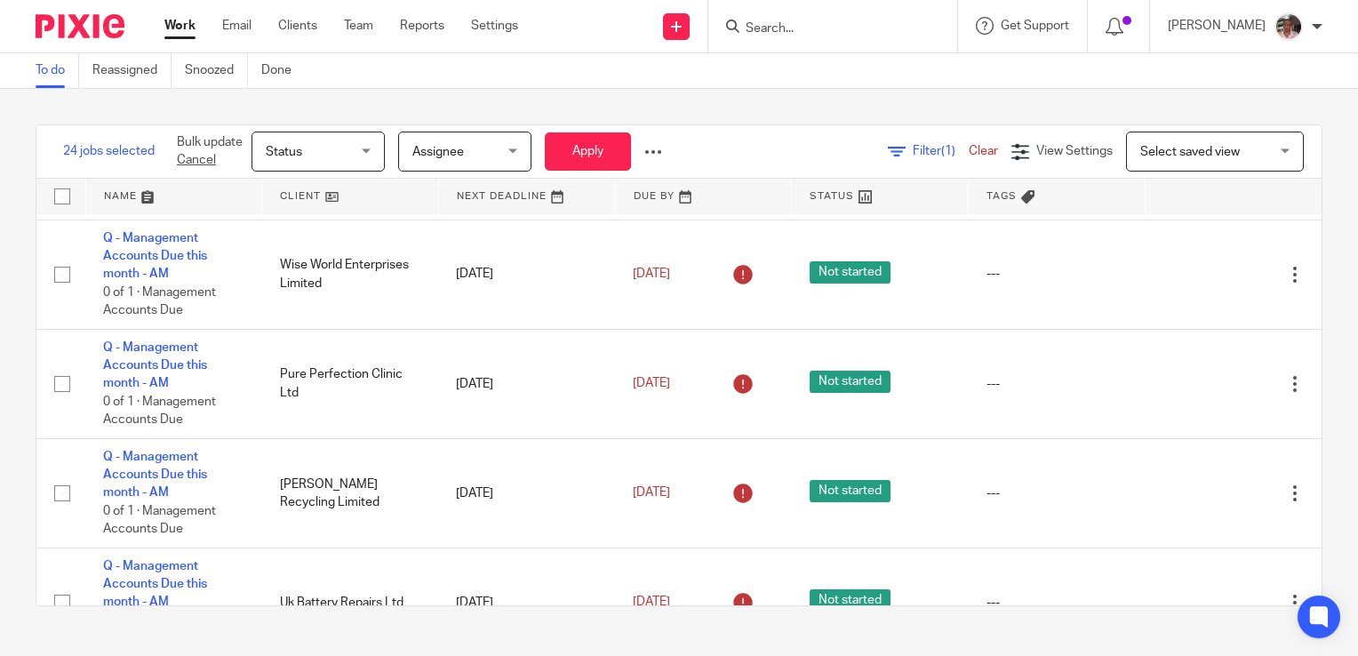
scroll to position [2756, 0]
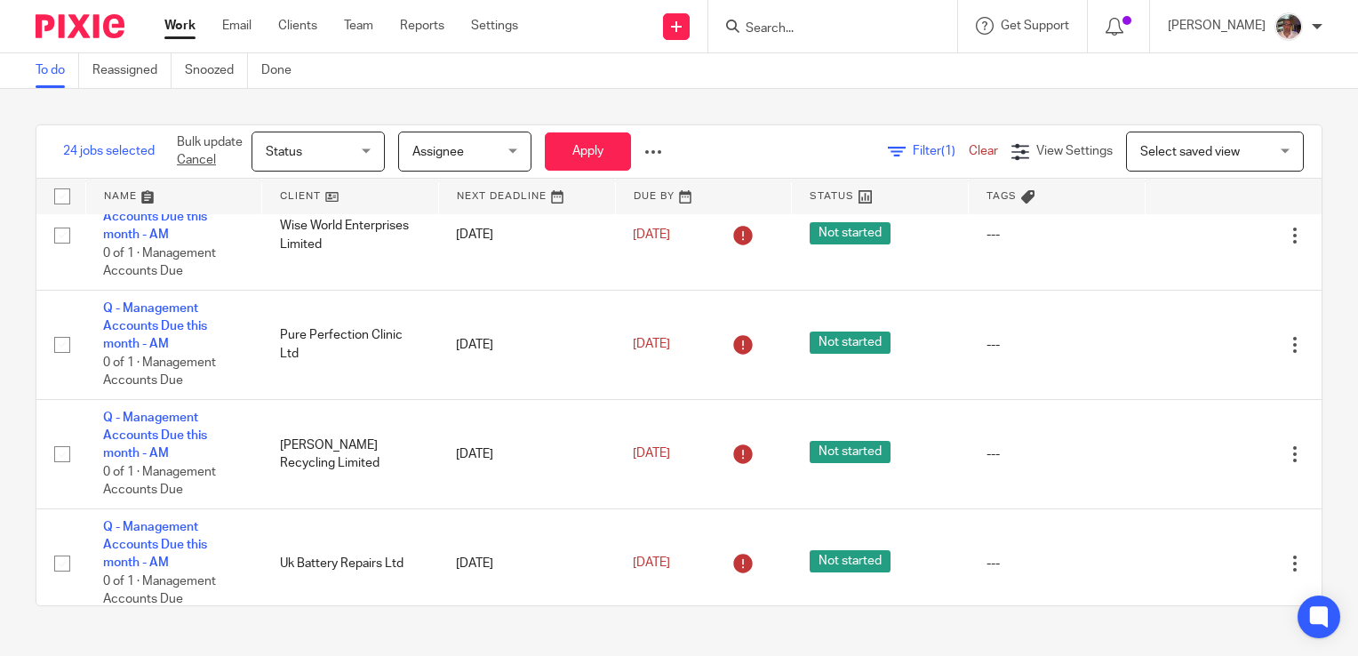
click at [59, 52] on input "checkbox" at bounding box center [62, 35] width 34 height 34
checkbox input "true"
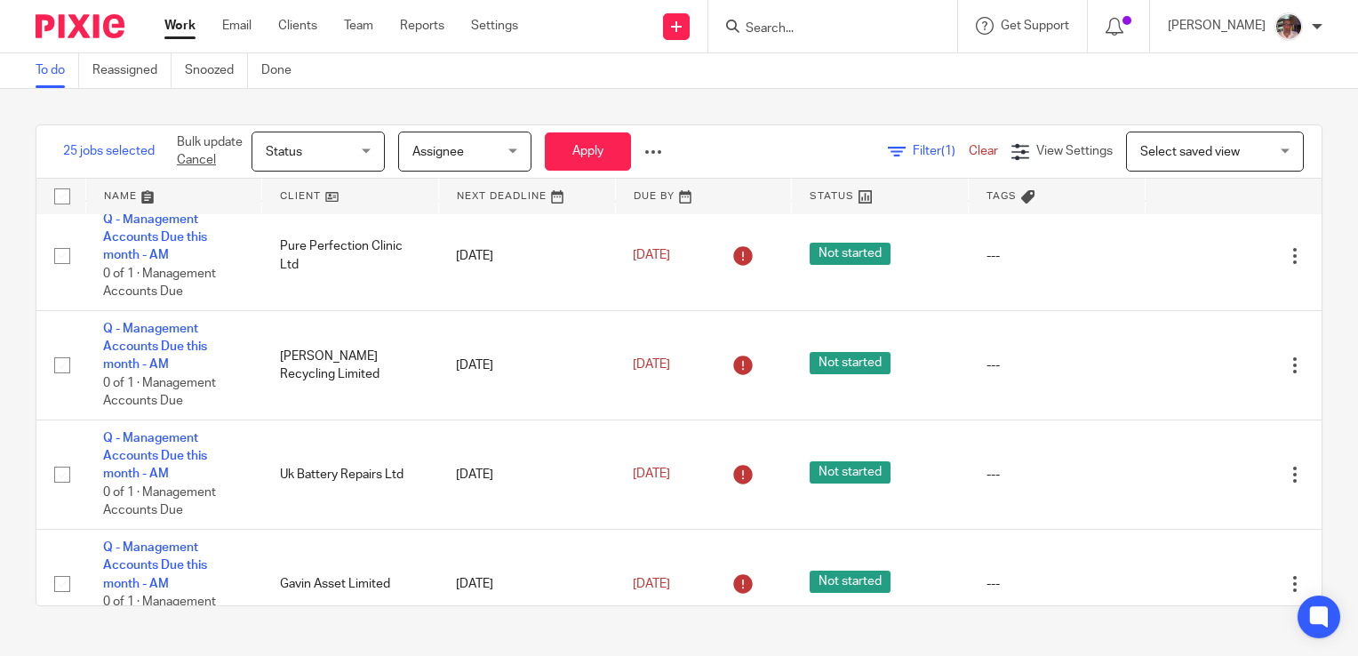
click at [58, 54] on input "checkbox" at bounding box center [62, 37] width 34 height 34
checkbox input "true"
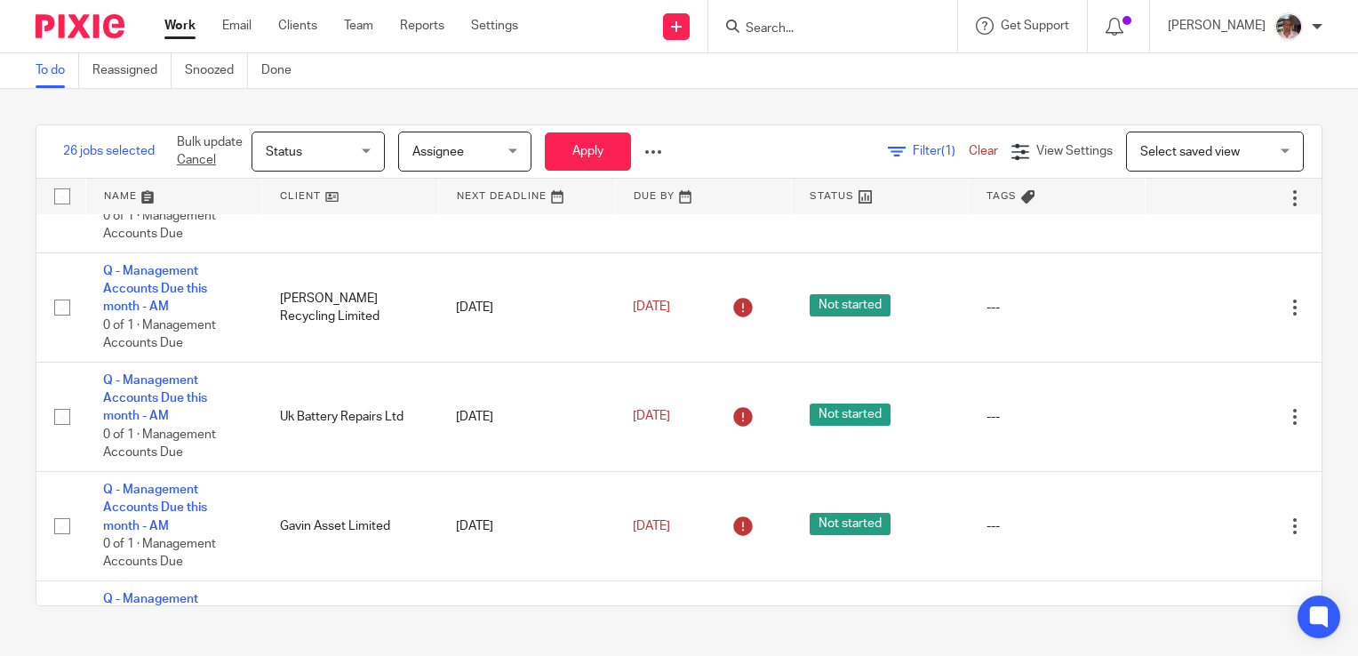
scroll to position [2934, 0]
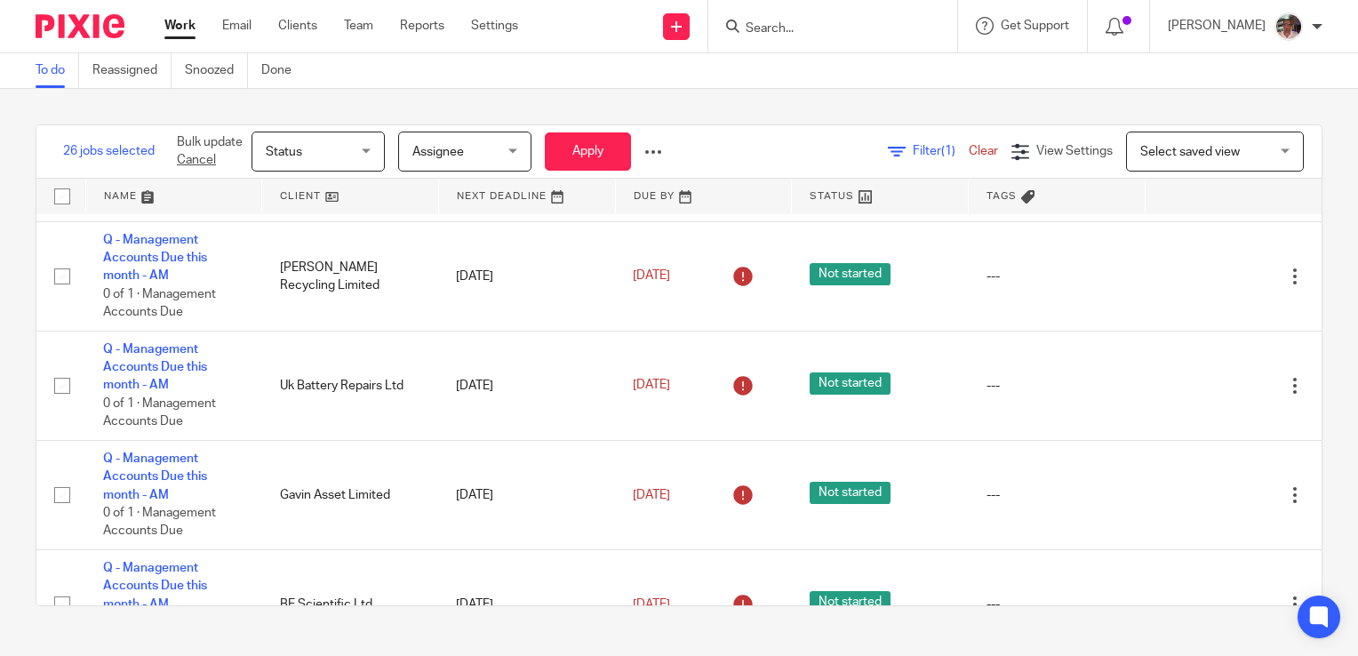
click at [54, 75] on input "checkbox" at bounding box center [62, 58] width 34 height 34
checkbox input "true"
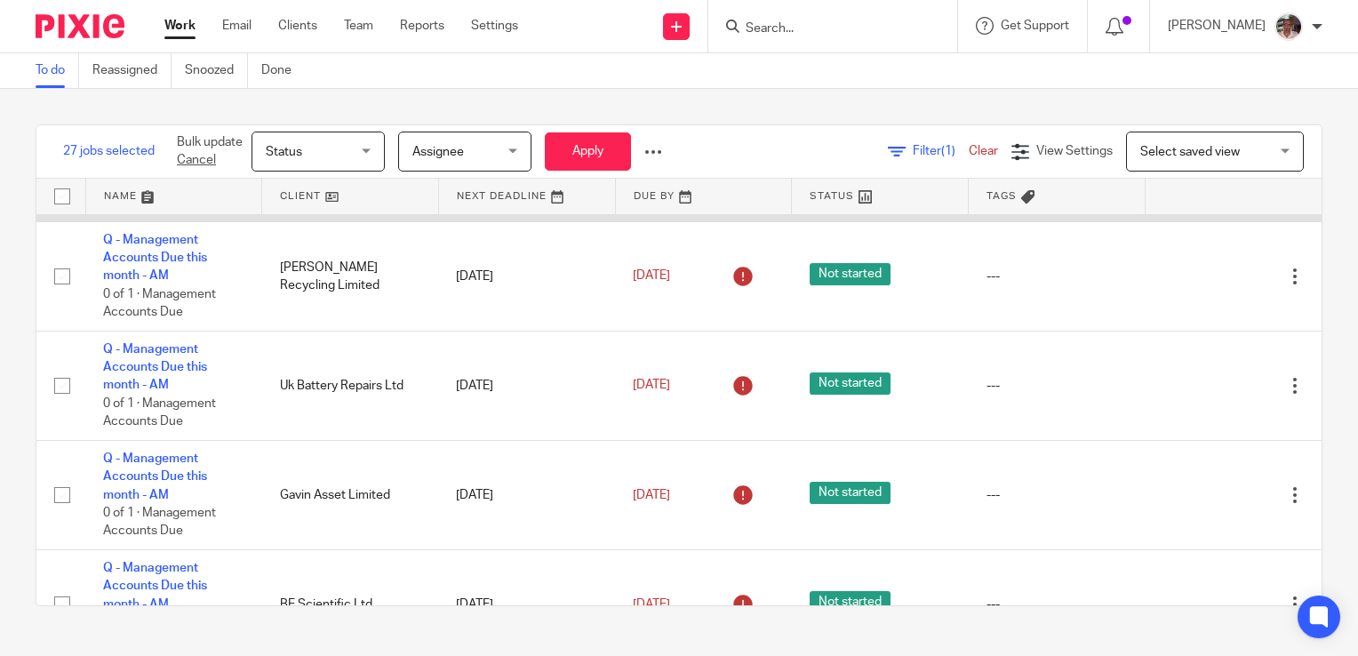
click at [60, 184] on input "checkbox" at bounding box center [62, 167] width 34 height 34
checkbox input "true"
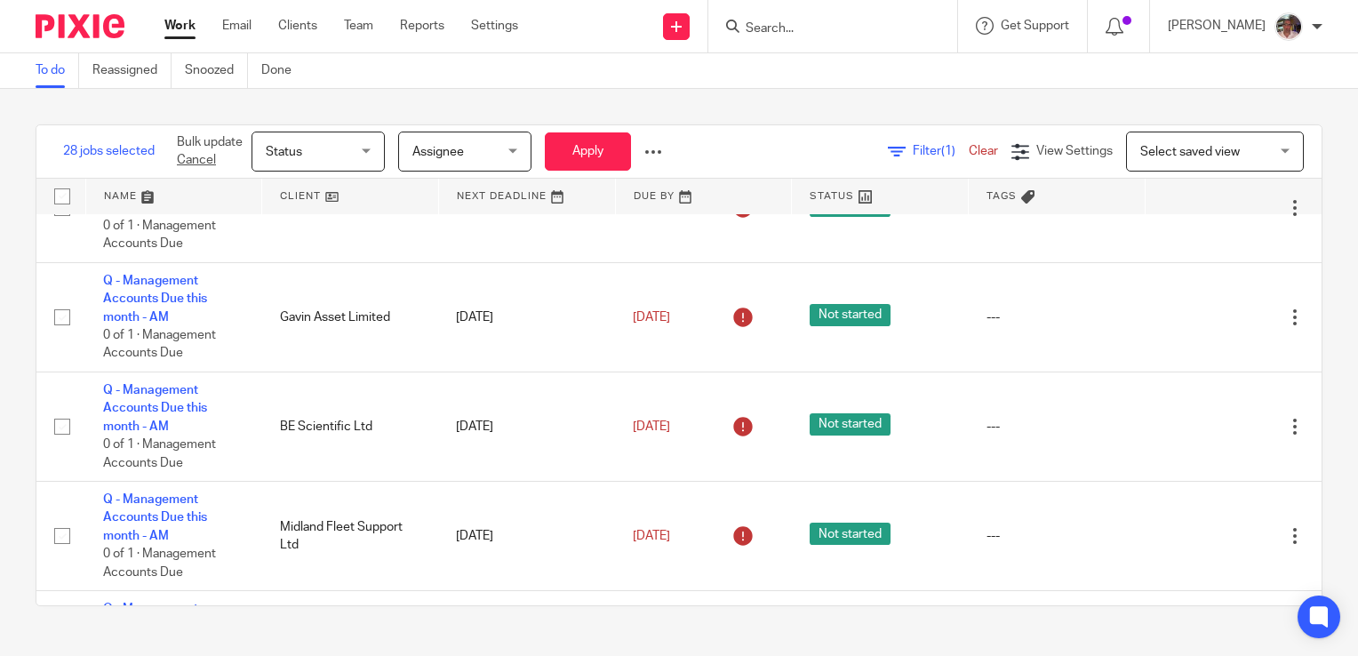
click at [64, 116] on input "checkbox" at bounding box center [62, 99] width 34 height 34
checkbox input "true"
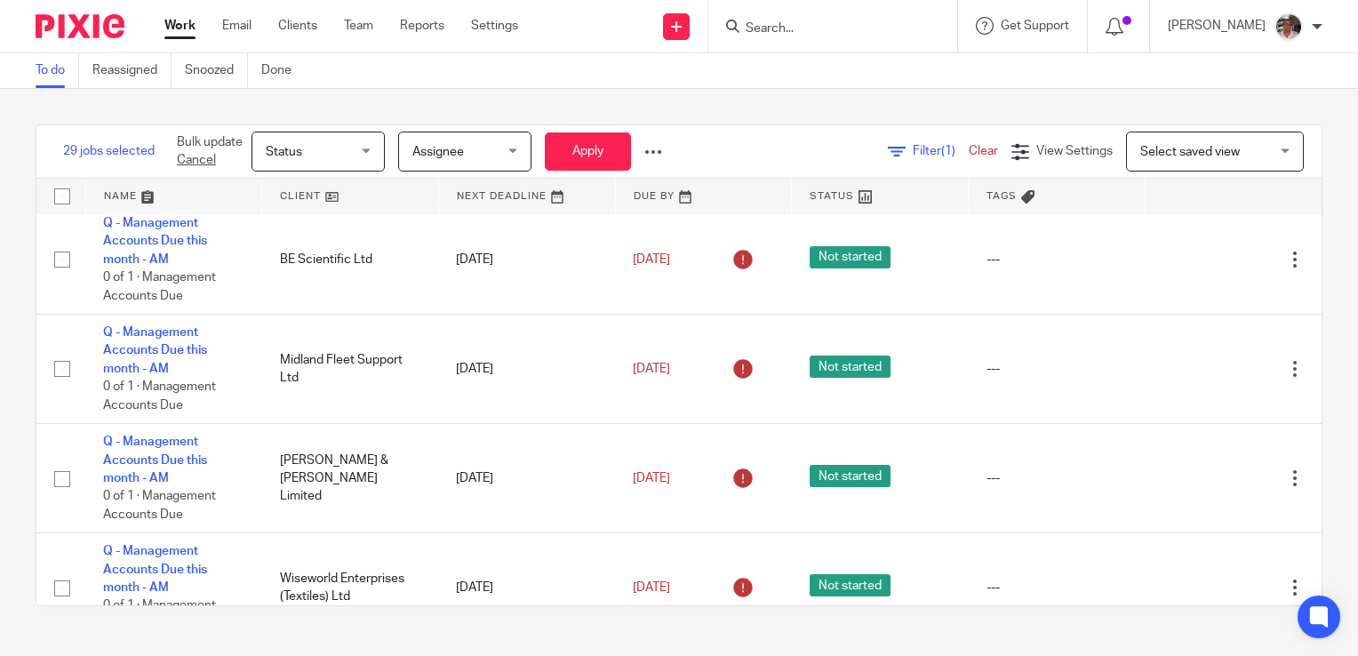
scroll to position [3289, 0]
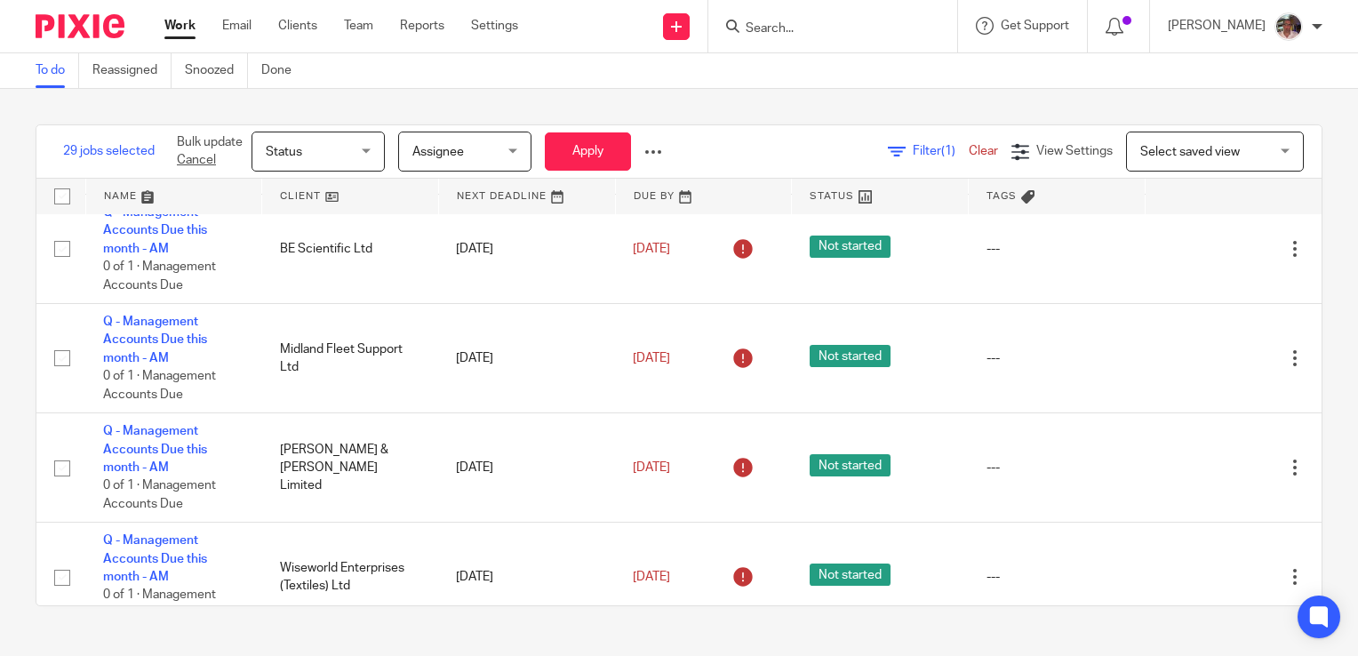
click at [68, 47] on input "checkbox" at bounding box center [62, 30] width 34 height 34
checkbox input "true"
click at [70, 156] on input "checkbox" at bounding box center [62, 140] width 34 height 34
checkbox input "true"
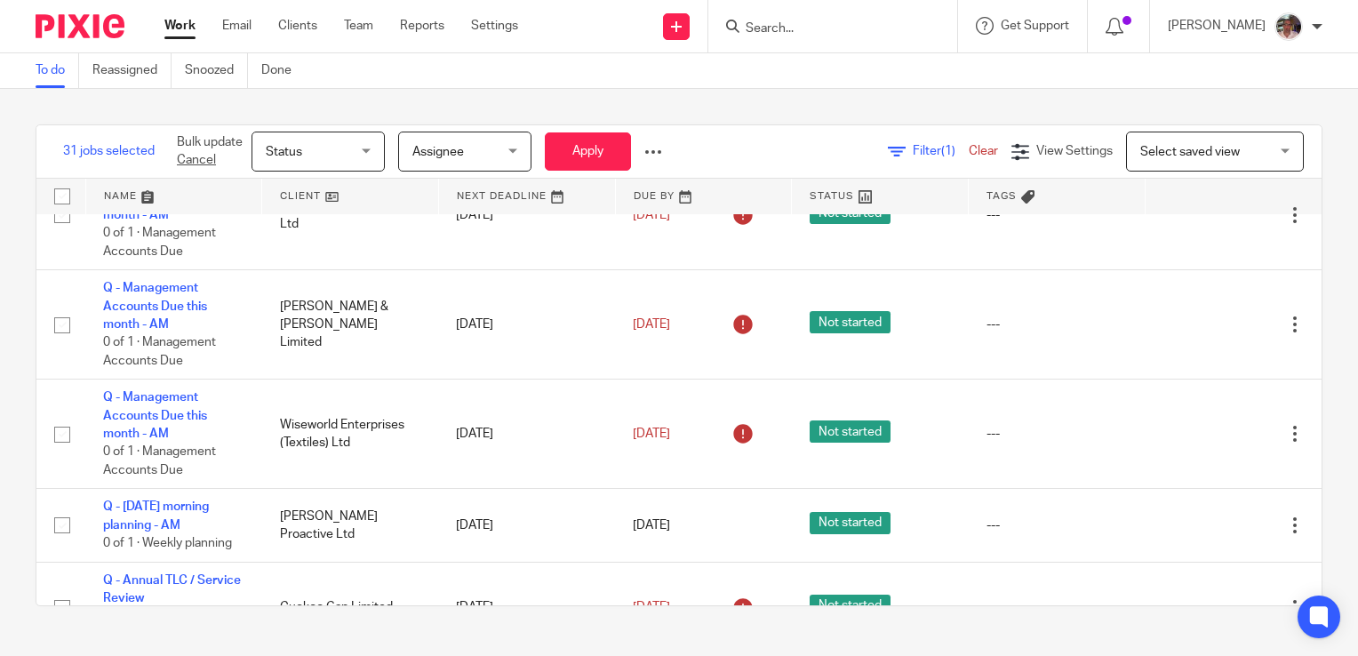
scroll to position [3467, 0]
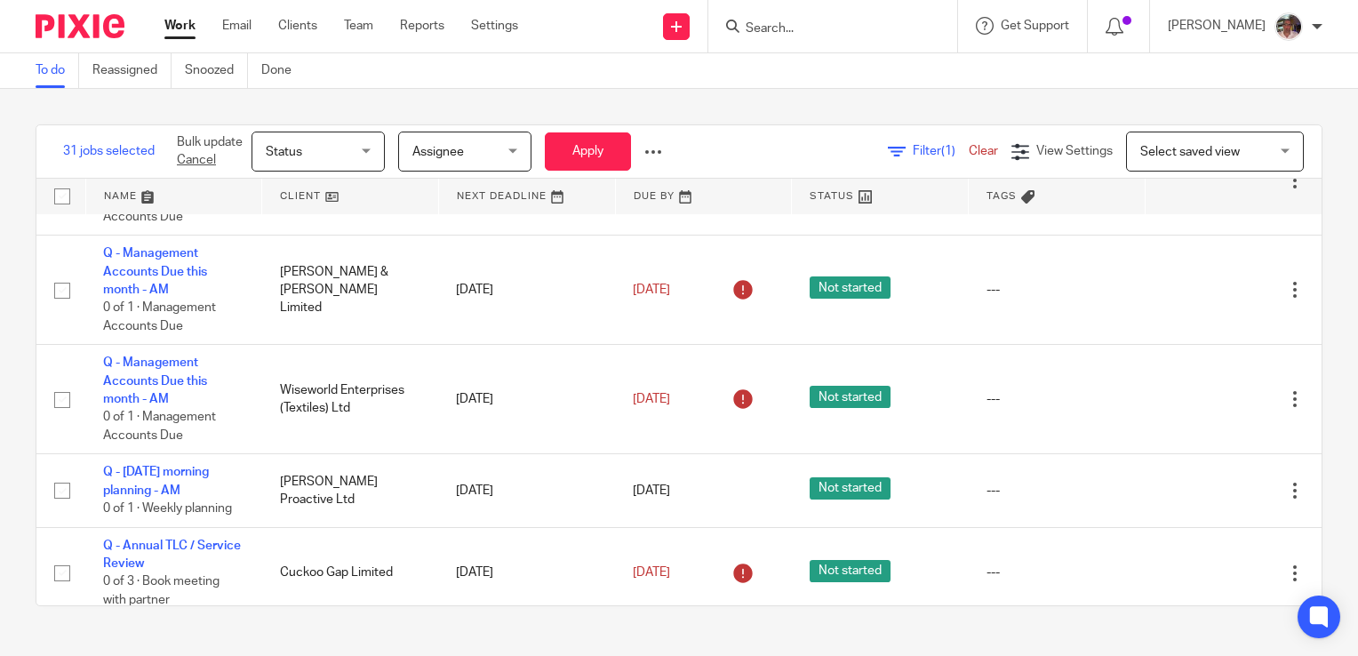
click at [64, 88] on input "checkbox" at bounding box center [62, 71] width 34 height 34
checkbox input "true"
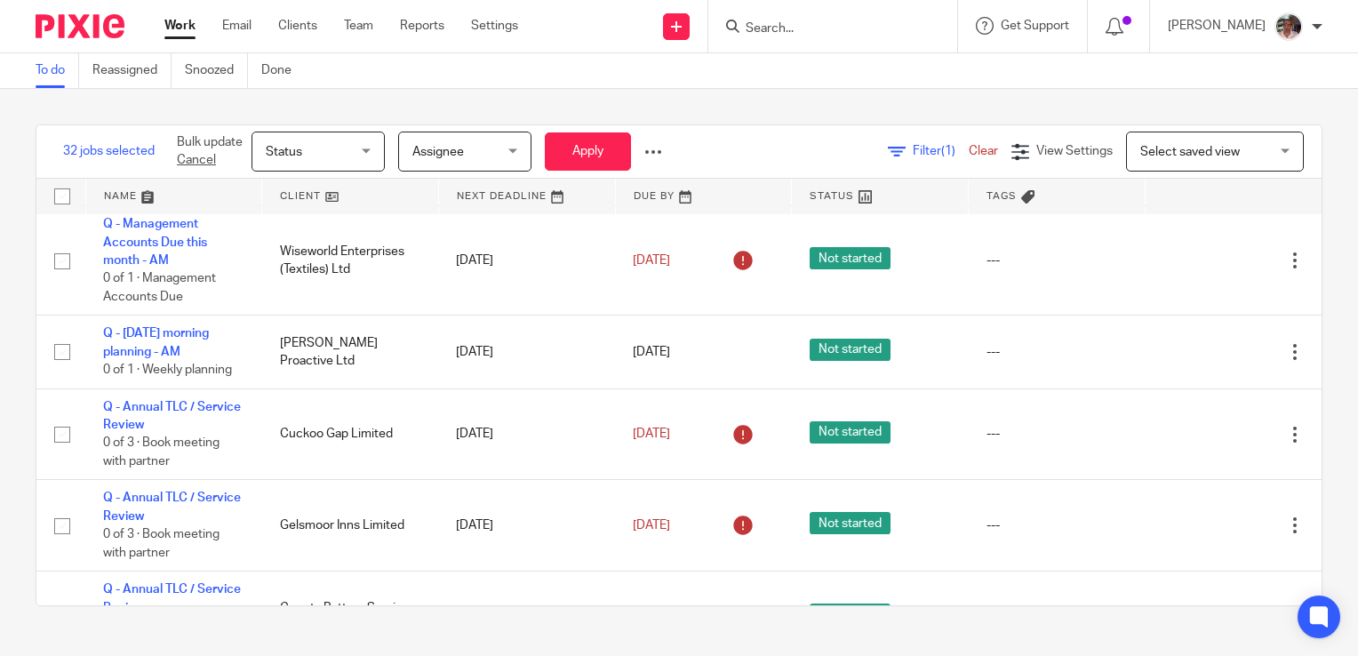
scroll to position [3645, 0]
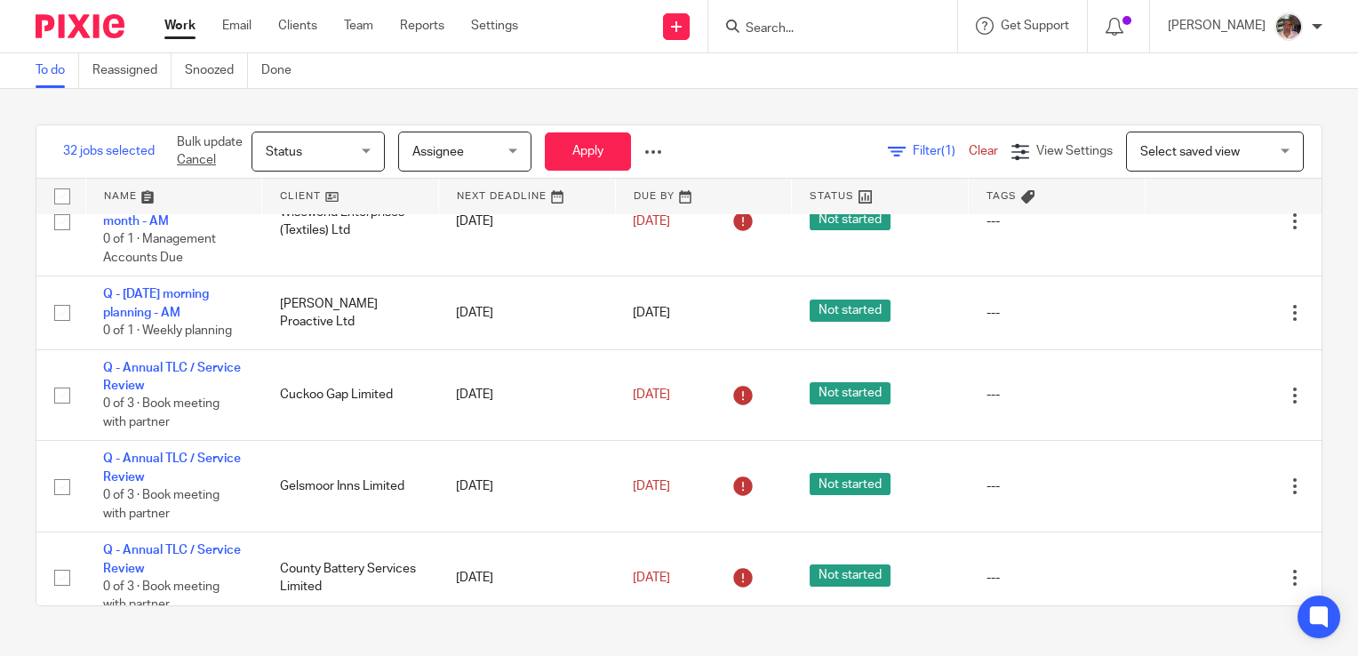
click at [58, 20] on input "checkbox" at bounding box center [62, 3] width 34 height 34
checkbox input "true"
click at [65, 130] on input "checkbox" at bounding box center [62, 113] width 34 height 34
checkbox input "true"
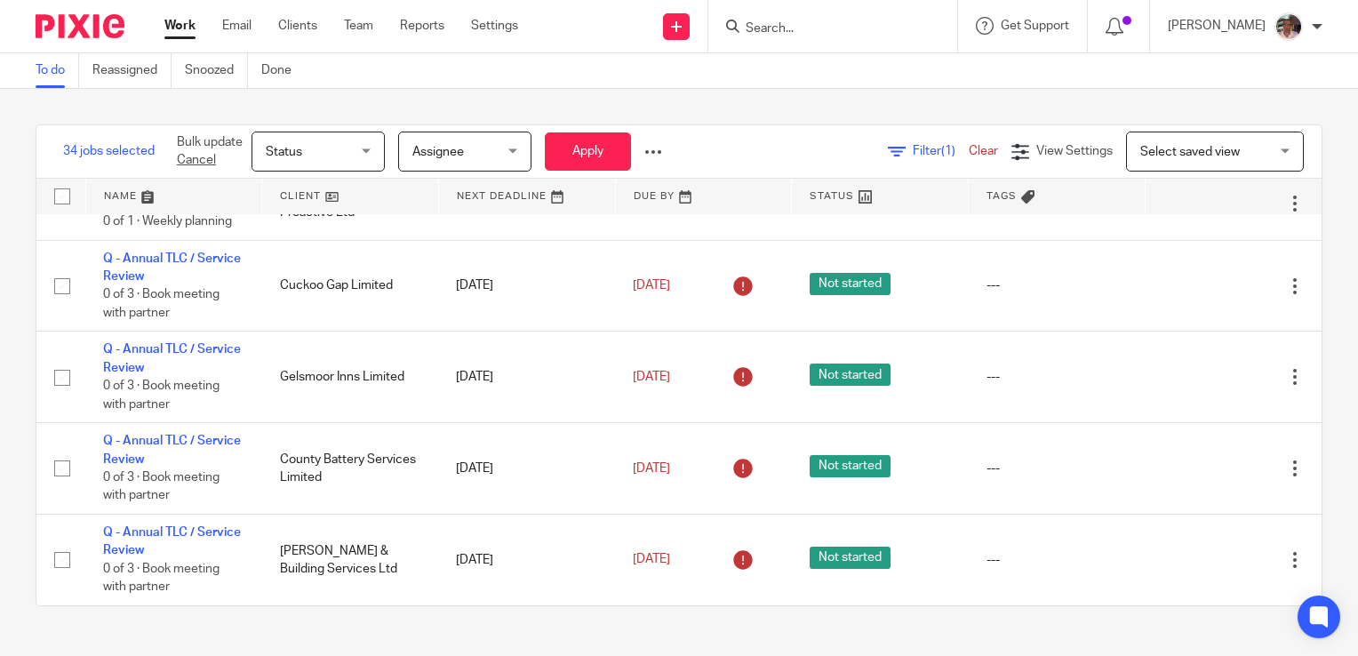
scroll to position [3823, 0]
click at [74, 130] on input "checkbox" at bounding box center [62, 113] width 34 height 34
checkbox input "true"
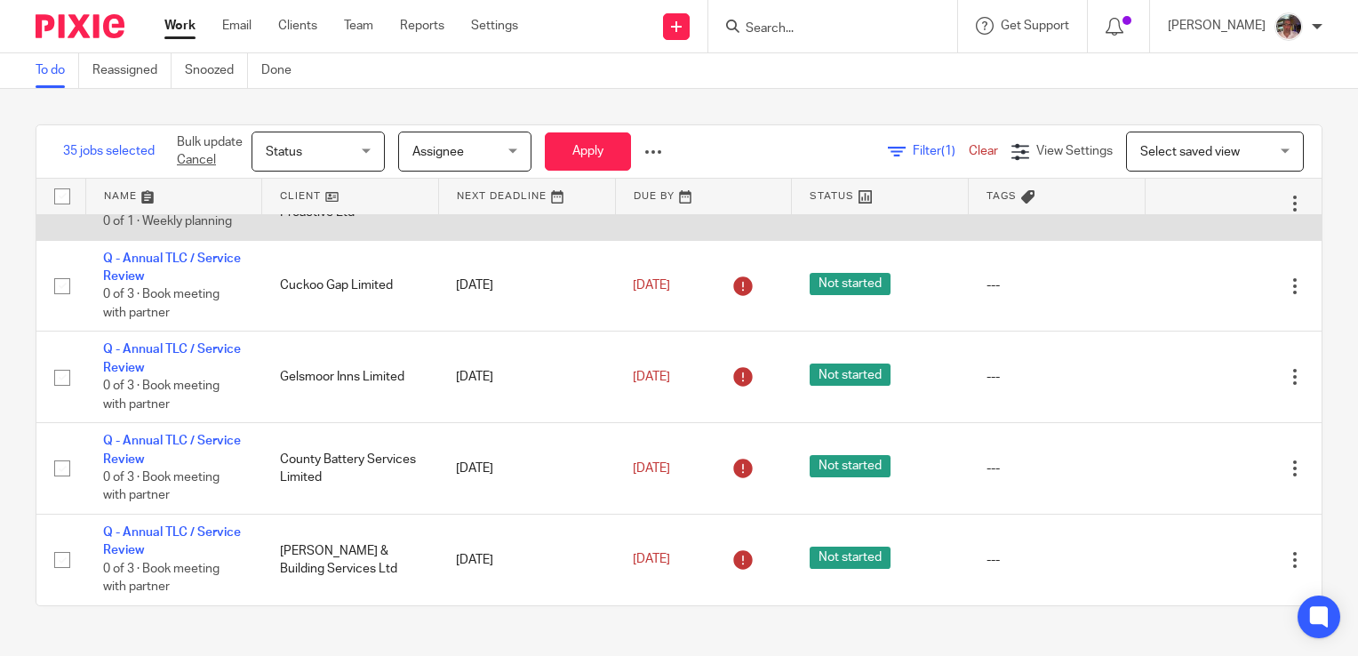
click at [62, 220] on input "checkbox" at bounding box center [62, 204] width 34 height 34
checkbox input "true"
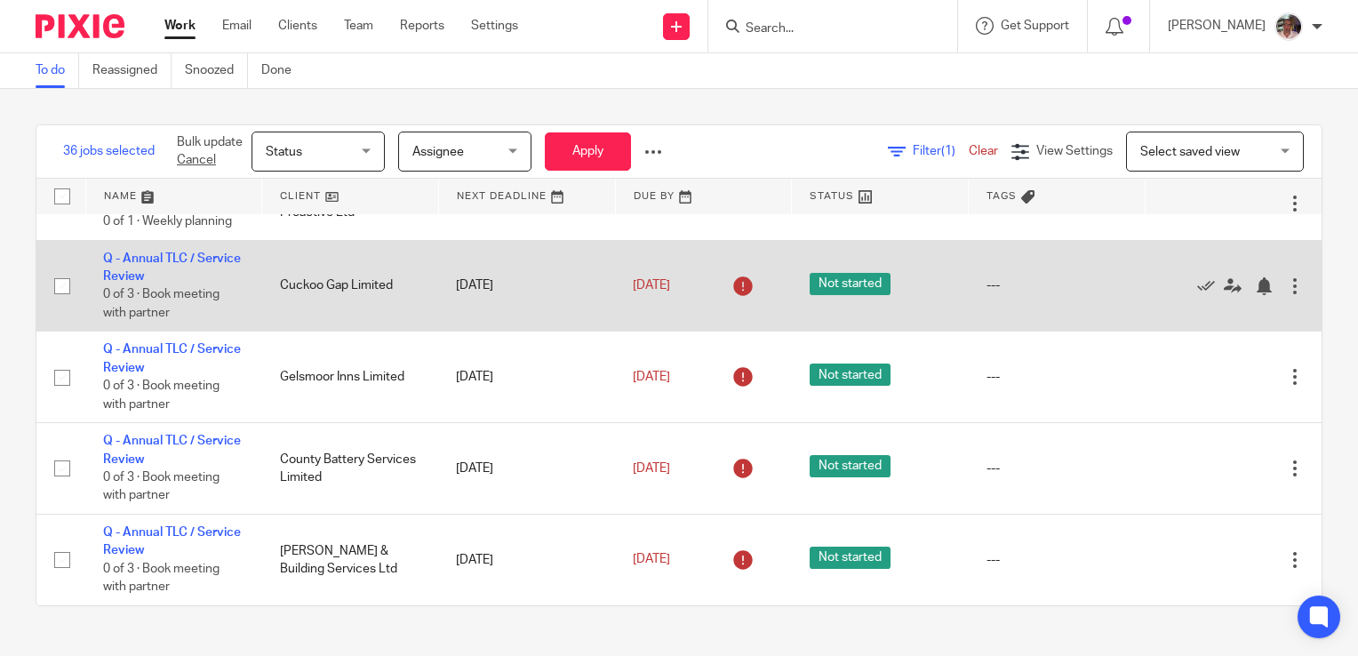
scroll to position [4001, 0]
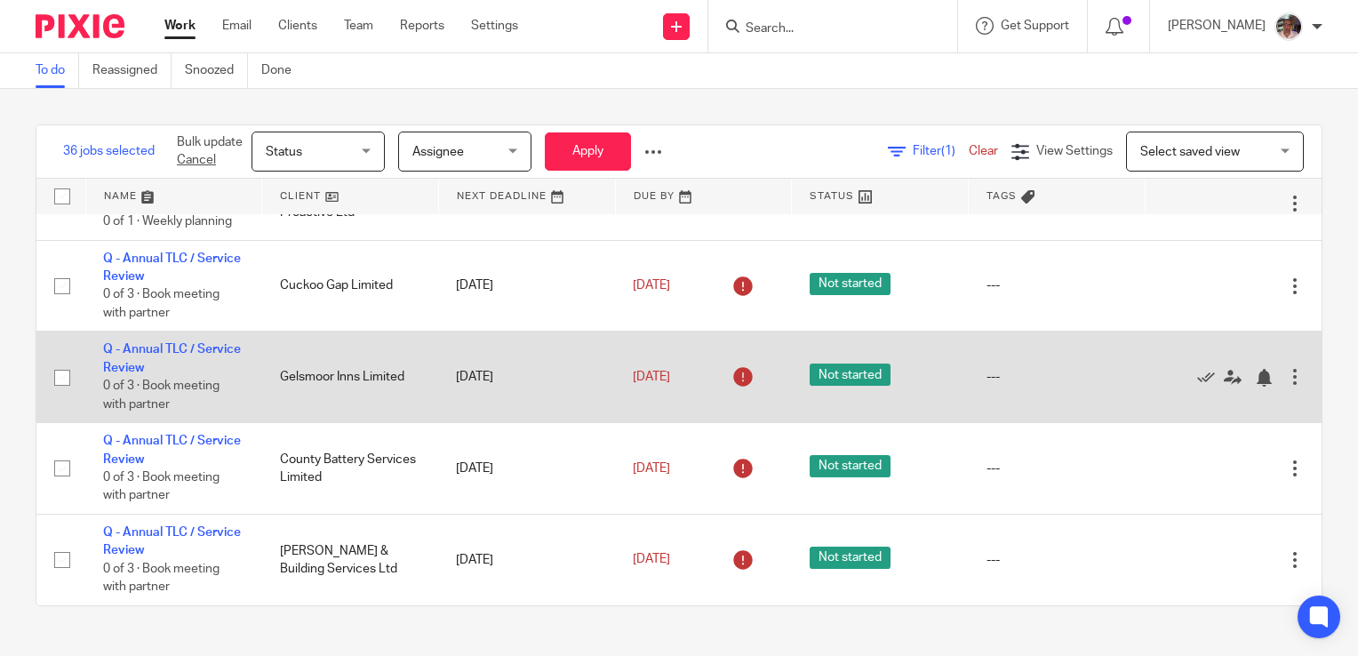
click at [58, 395] on input "checkbox" at bounding box center [62, 378] width 34 height 34
checkbox input "true"
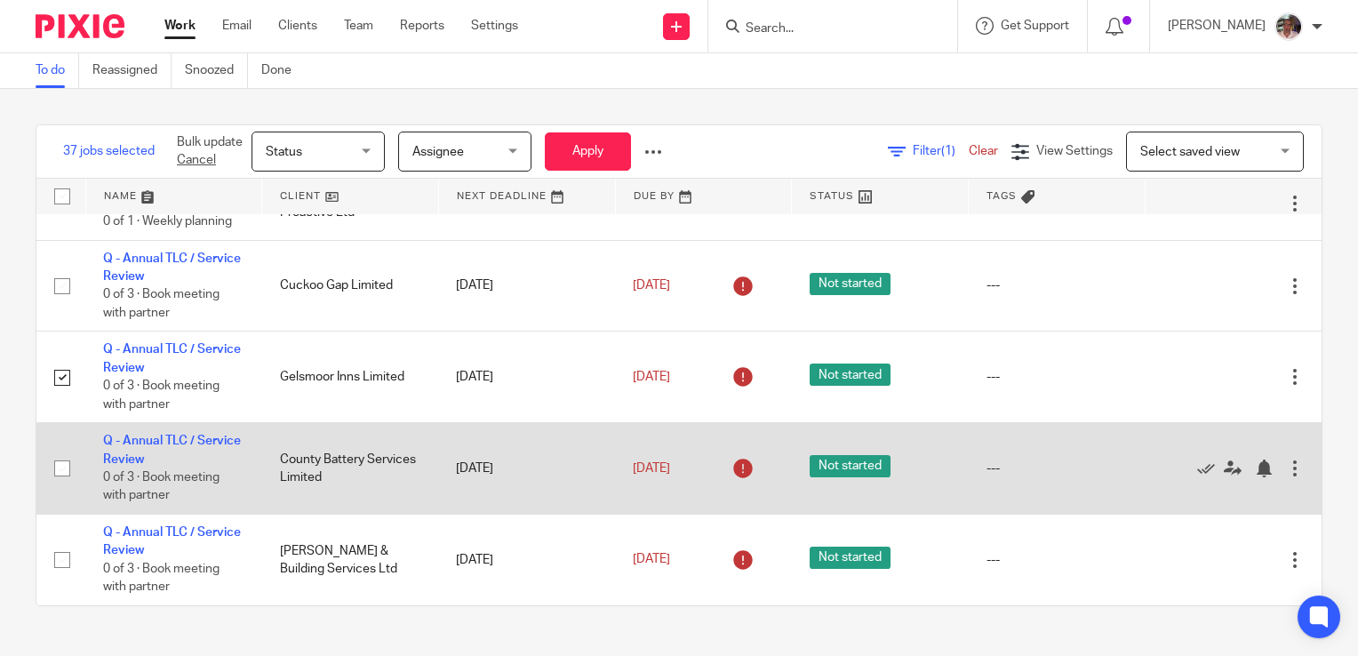
click at [67, 461] on input "checkbox" at bounding box center [62, 469] width 34 height 34
checkbox input "true"
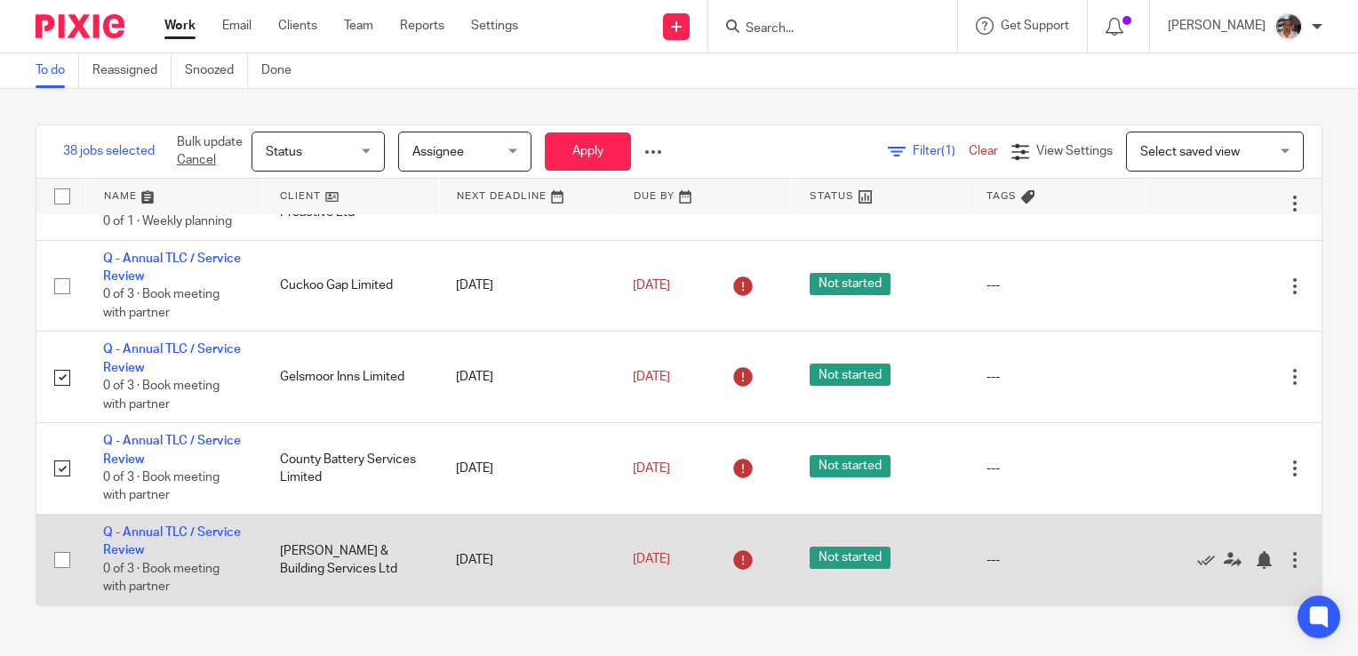
click at [50, 555] on input "checkbox" at bounding box center [62, 560] width 34 height 34
checkbox input "true"
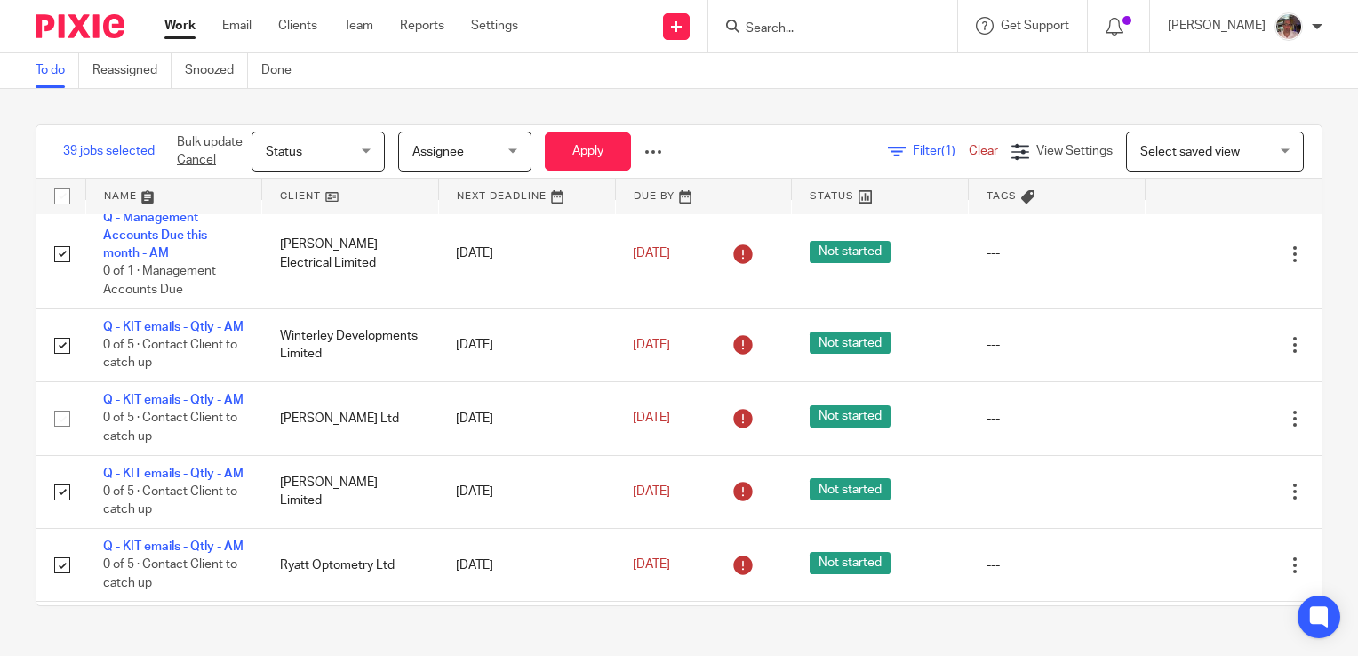
scroll to position [0, 0]
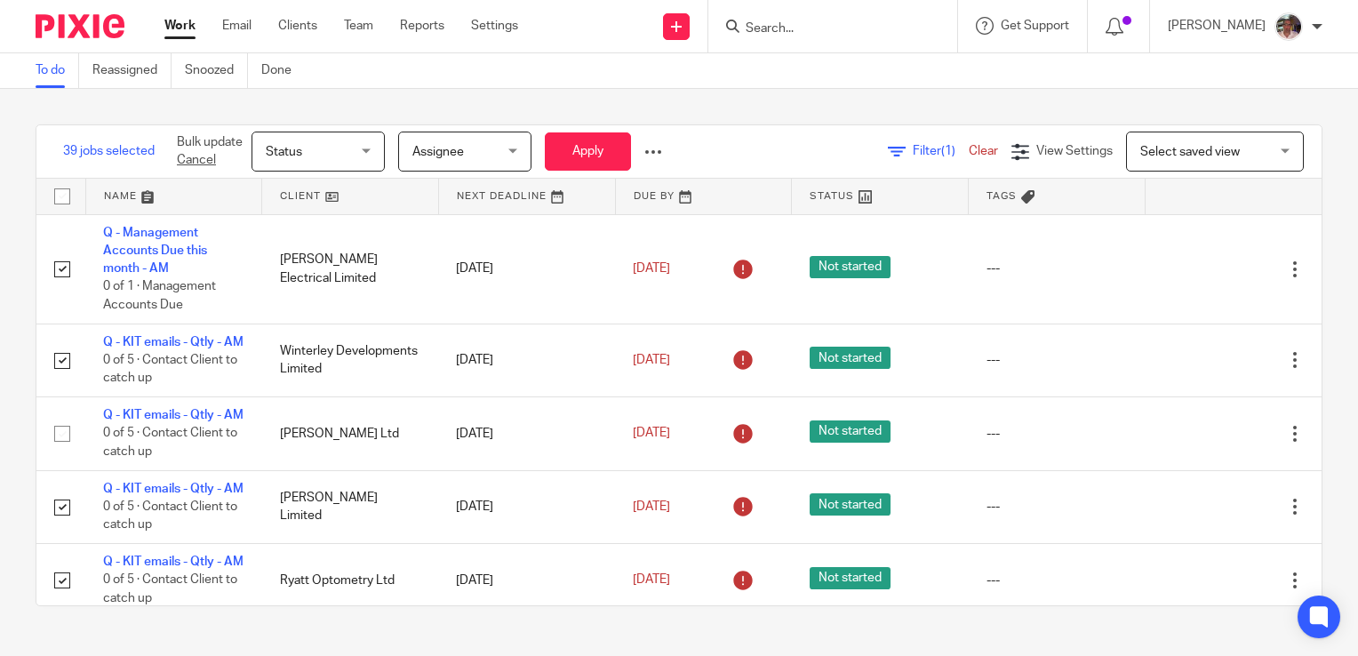
click at [298, 151] on span "Status" at bounding box center [284, 152] width 36 height 12
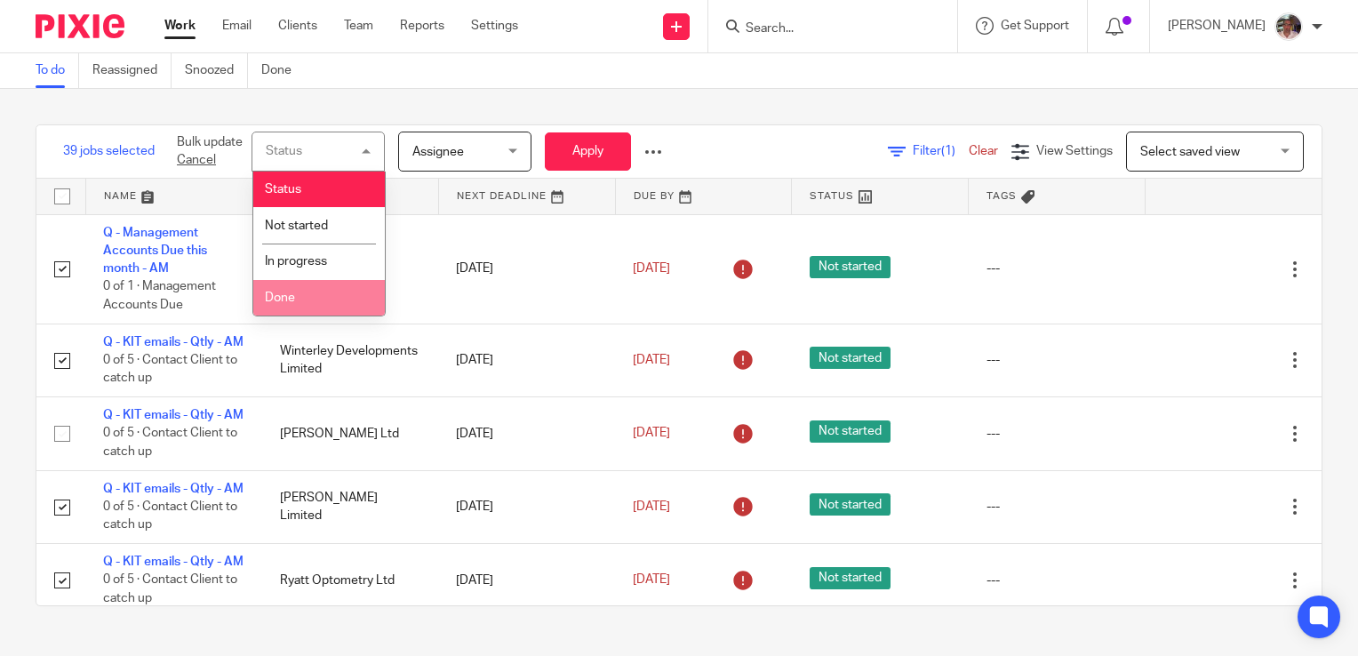
click at [284, 303] on span "Done" at bounding box center [280, 298] width 30 height 12
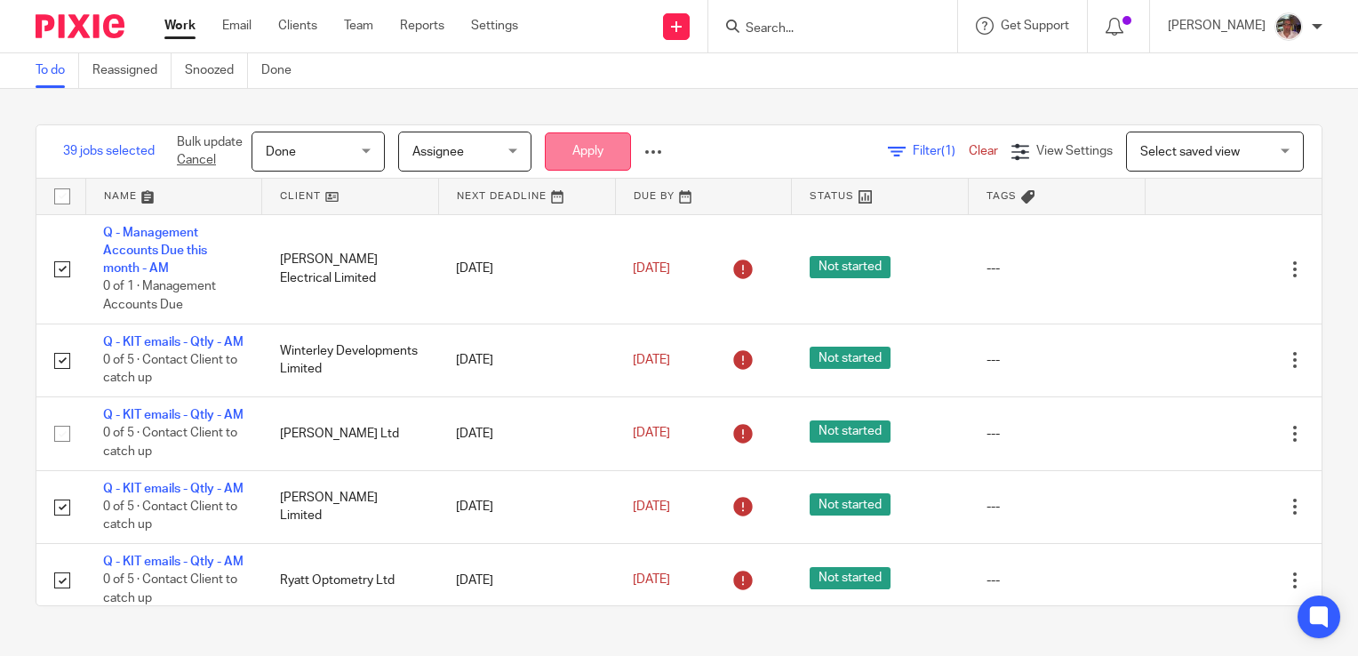
click at [571, 151] on button "Apply" at bounding box center [588, 151] width 86 height 38
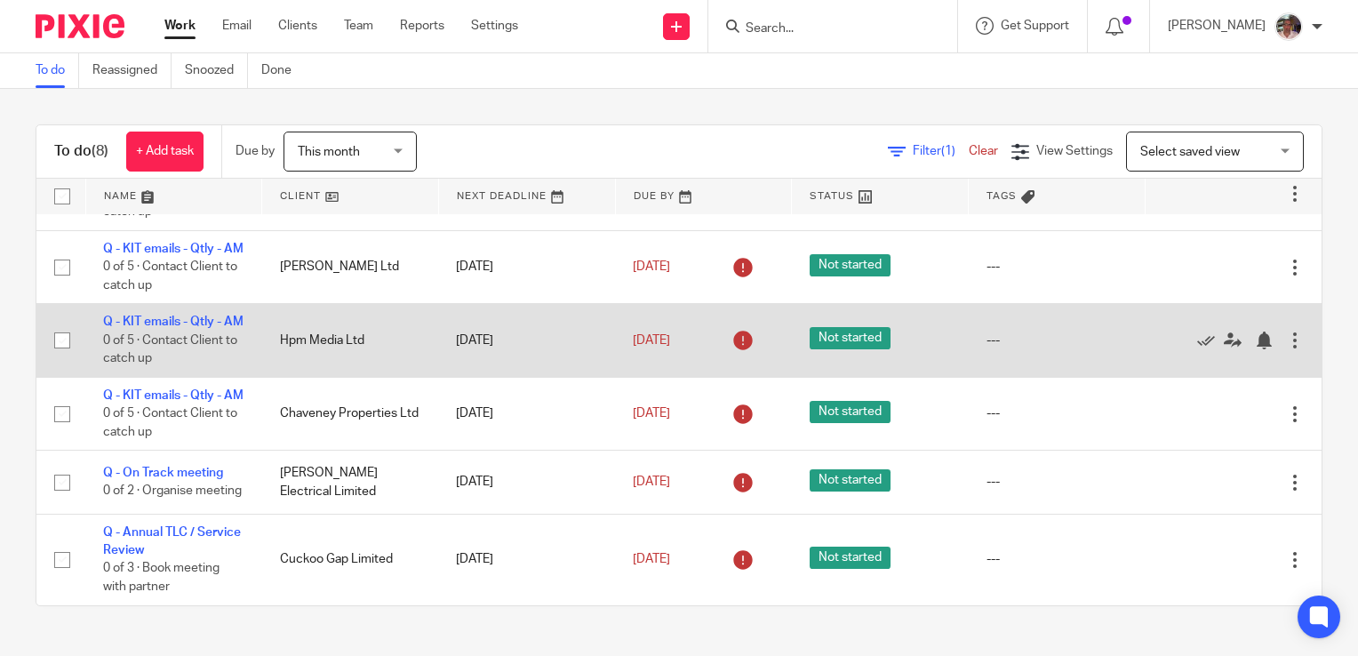
scroll to position [325, 0]
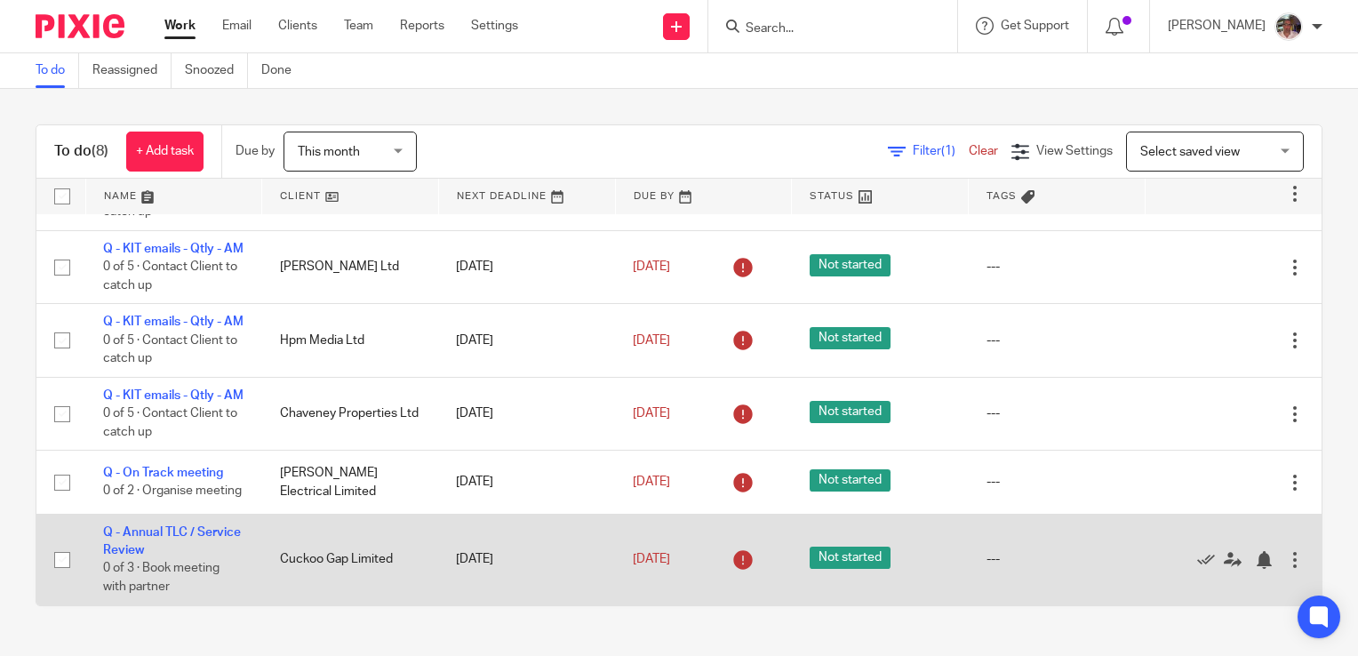
click at [64, 565] on input "checkbox" at bounding box center [62, 560] width 34 height 34
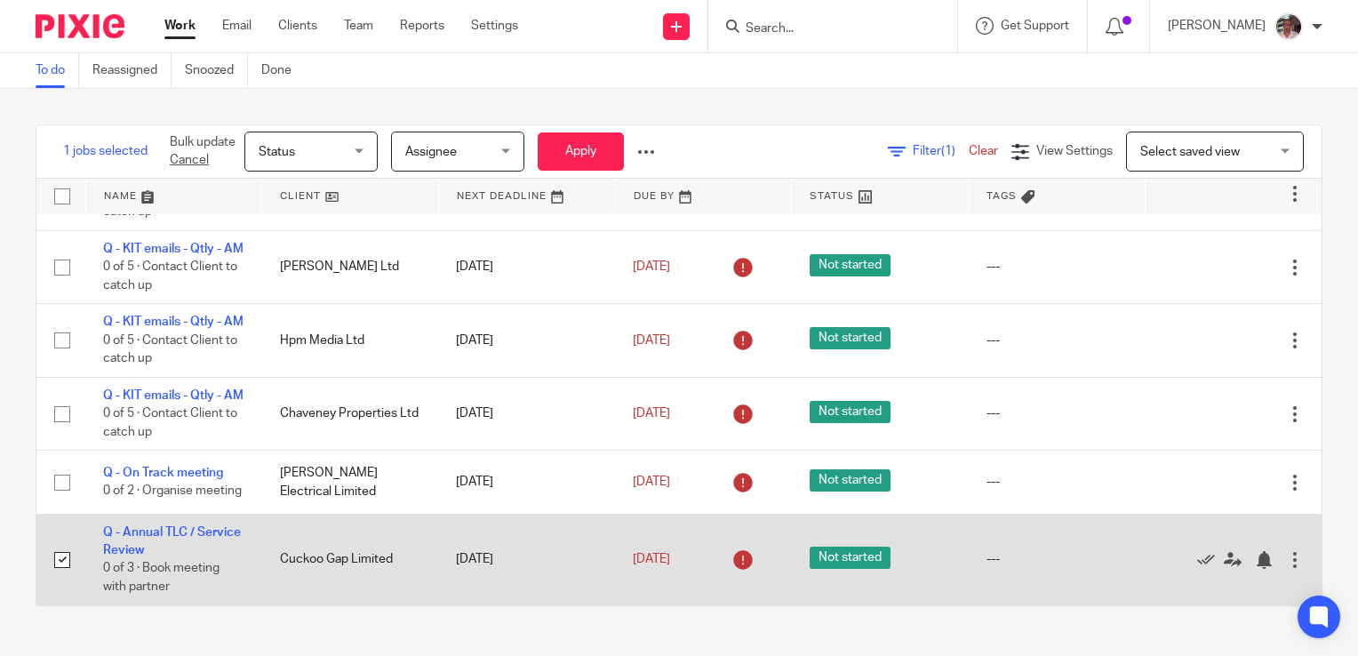
click at [54, 562] on input "checkbox" at bounding box center [62, 560] width 34 height 34
checkbox input "false"
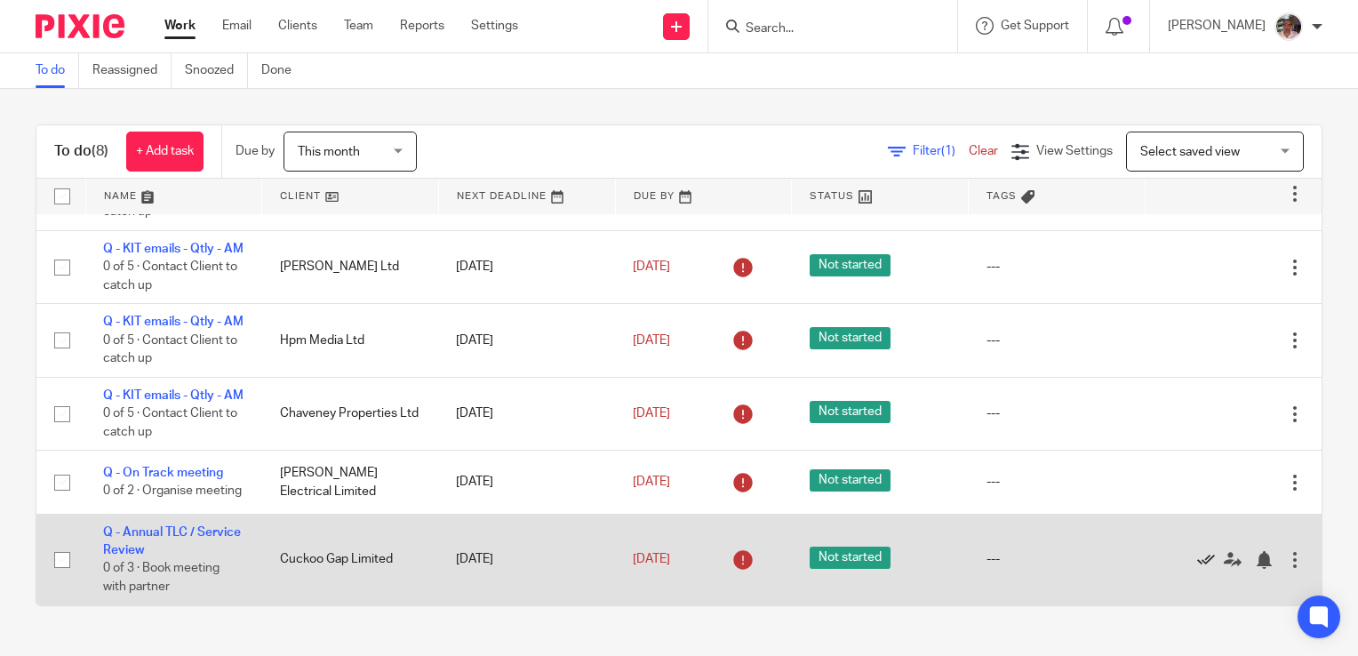
click at [1198, 557] on icon at bounding box center [1207, 560] width 18 height 18
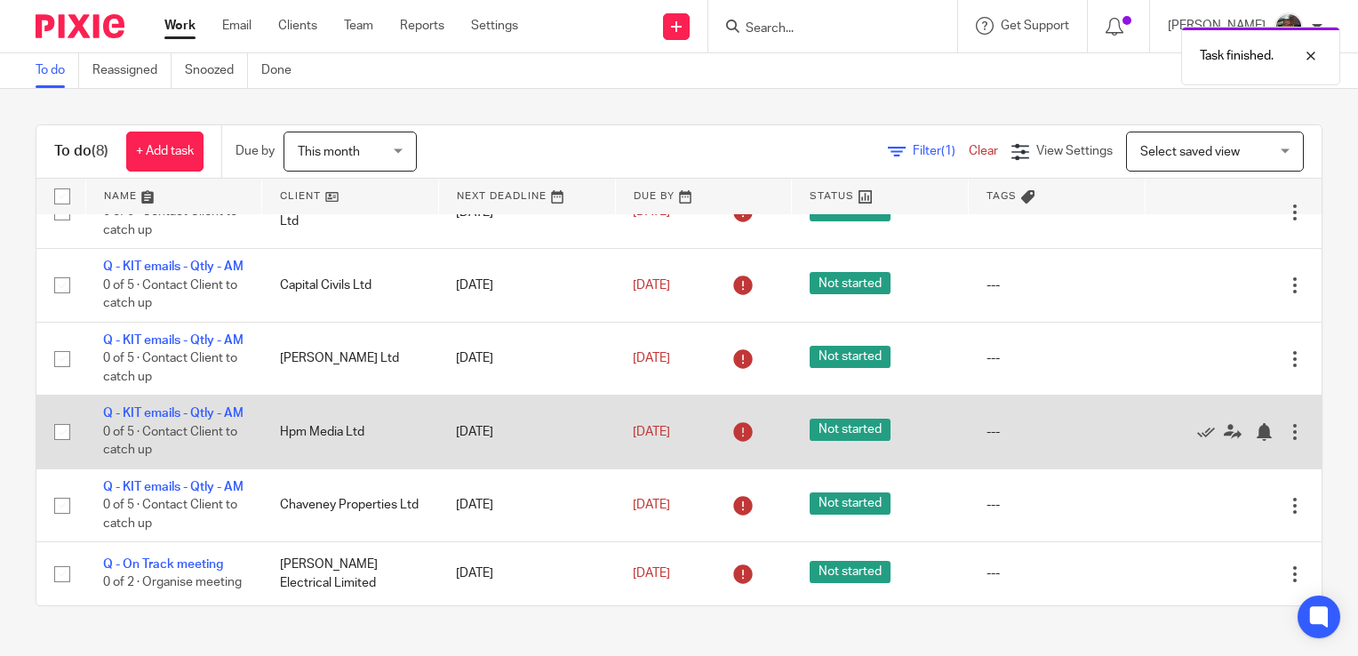
scroll to position [0, 0]
